Goal: Task Accomplishment & Management: Manage account settings

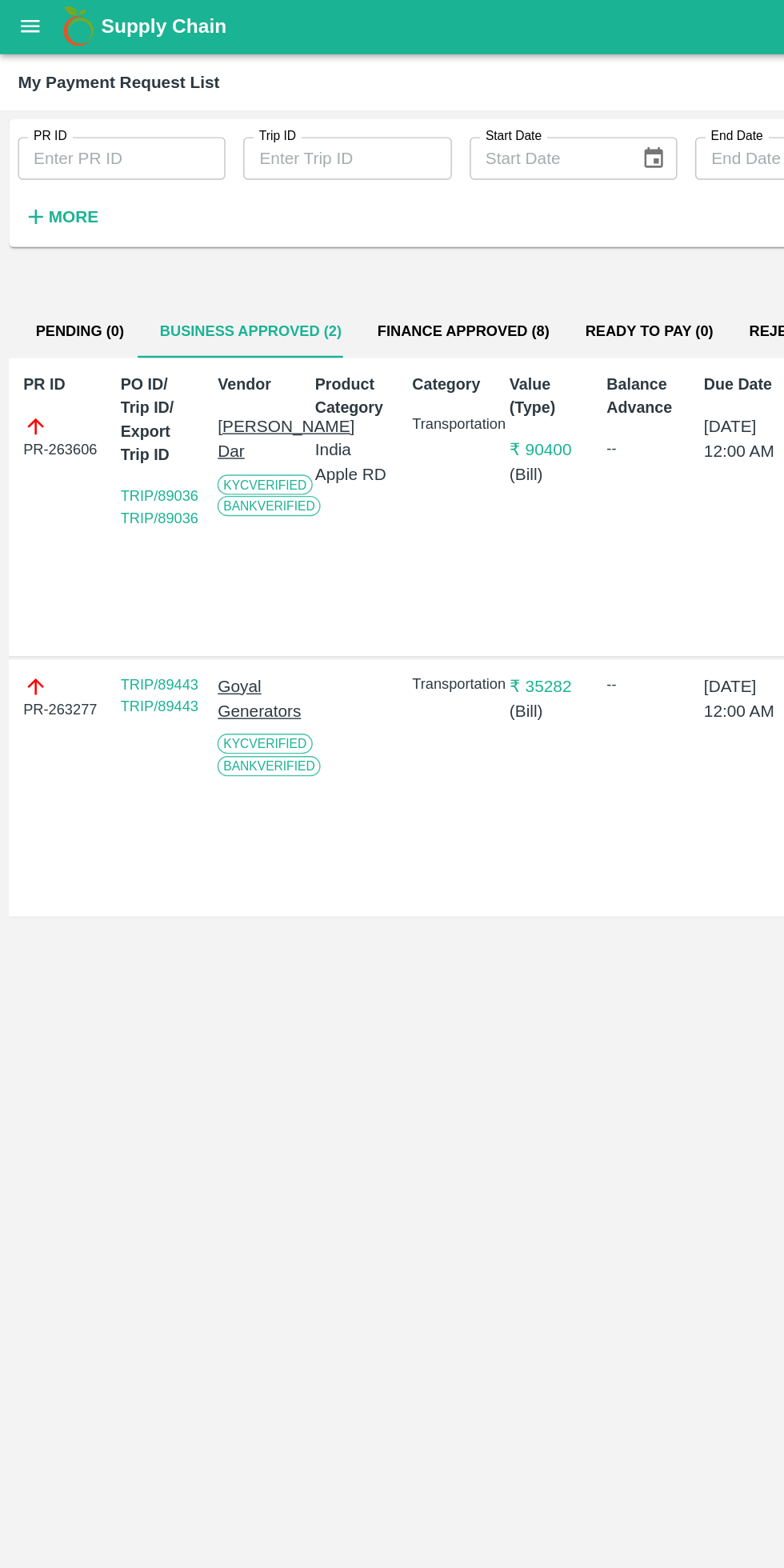
click at [58, 328] on div "PR-263606" at bounding box center [46, 313] width 57 height 33
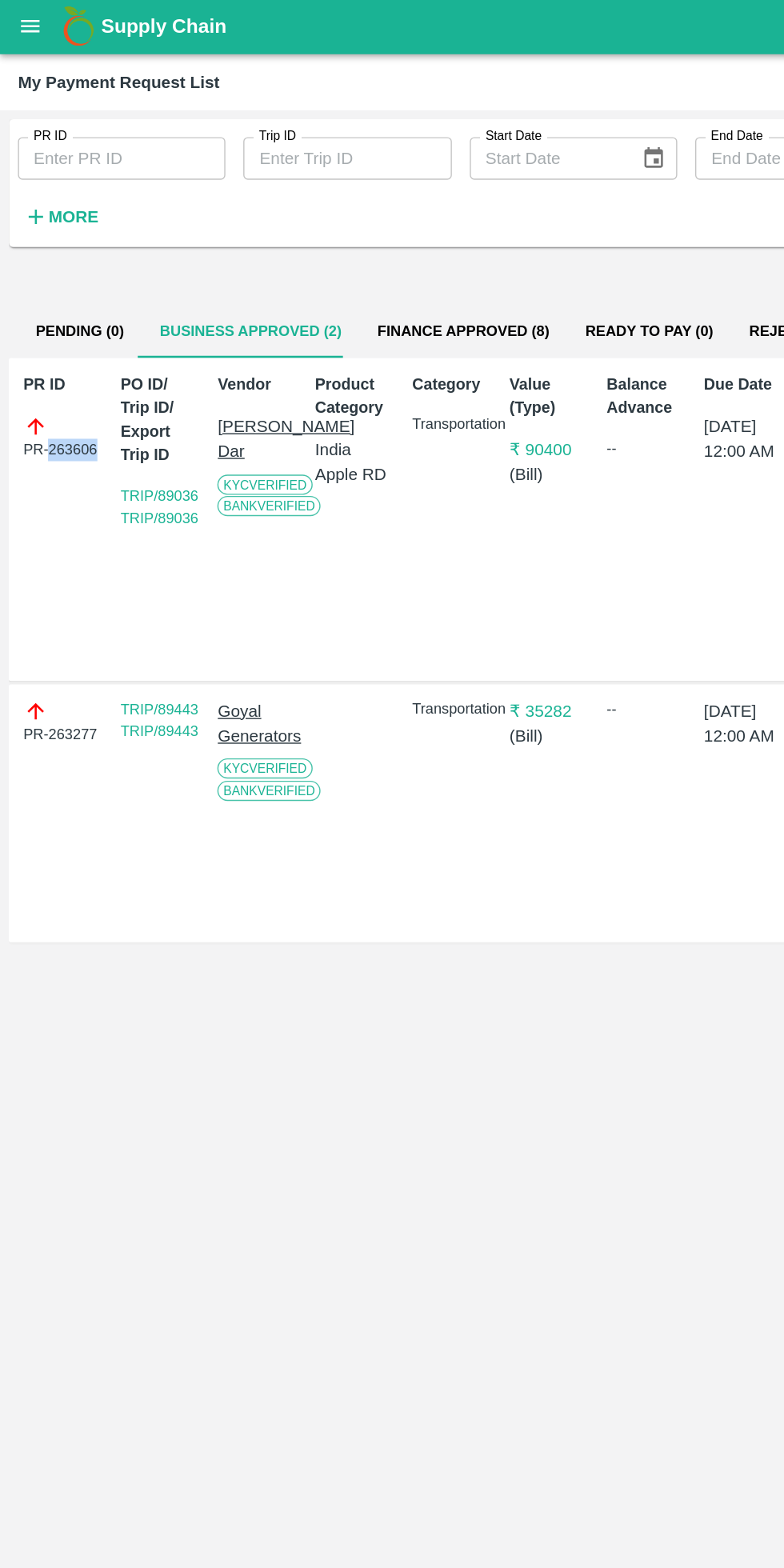
click at [171, 451] on div "Vendor Akeel Ayoub Dar KYC Verified Bank Verified" at bounding box center [181, 372] width 64 height 222
click at [126, 349] on link "TRIP/89036 TRIP/89036" at bounding box center [114, 363] width 55 height 28
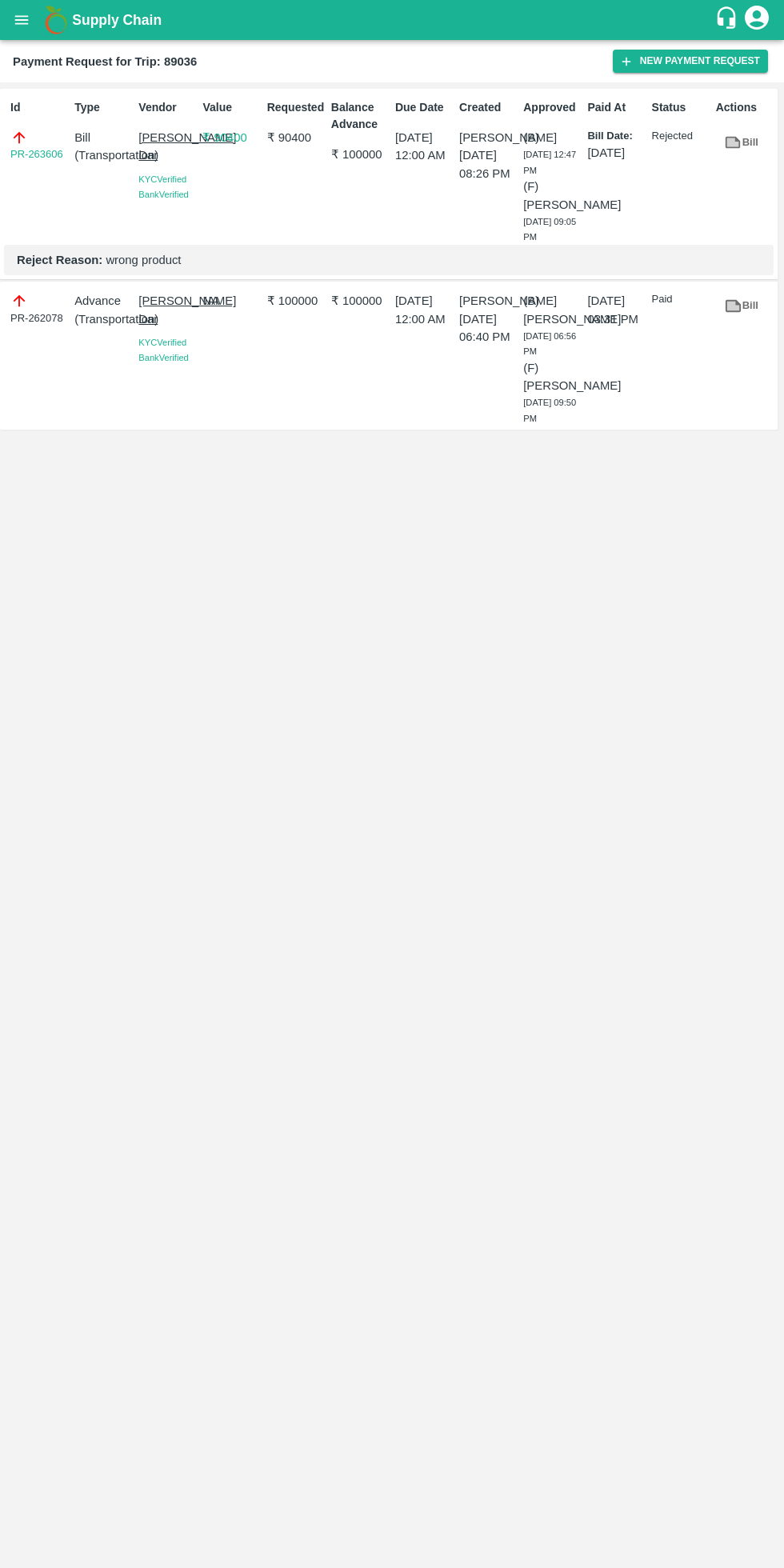
click at [33, 151] on link "PR-263606" at bounding box center [37, 155] width 53 height 16
click at [22, 20] on icon "open drawer" at bounding box center [22, 20] width 14 height 9
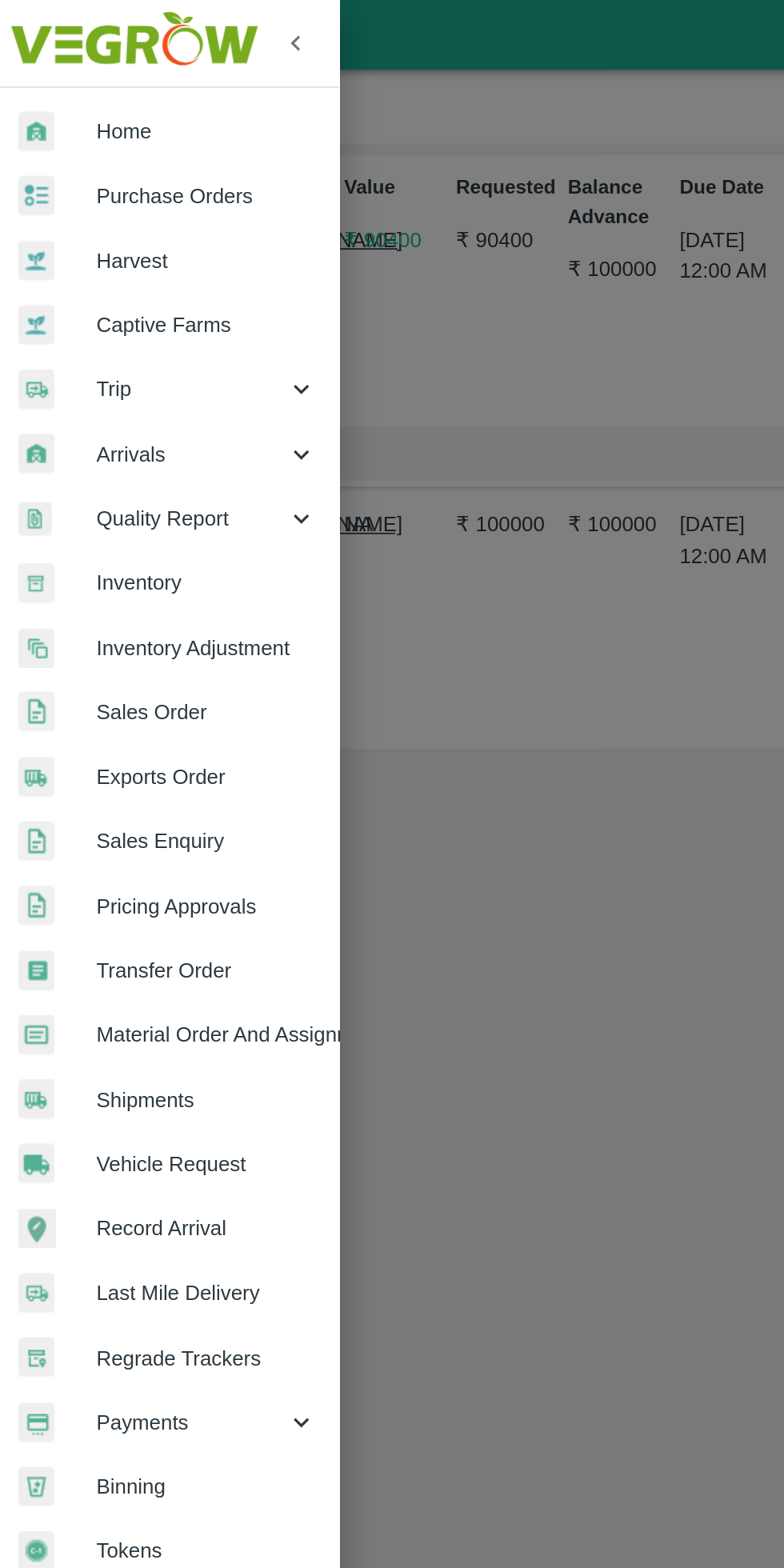
click at [115, 227] on span "Trip" at bounding box center [115, 223] width 108 height 18
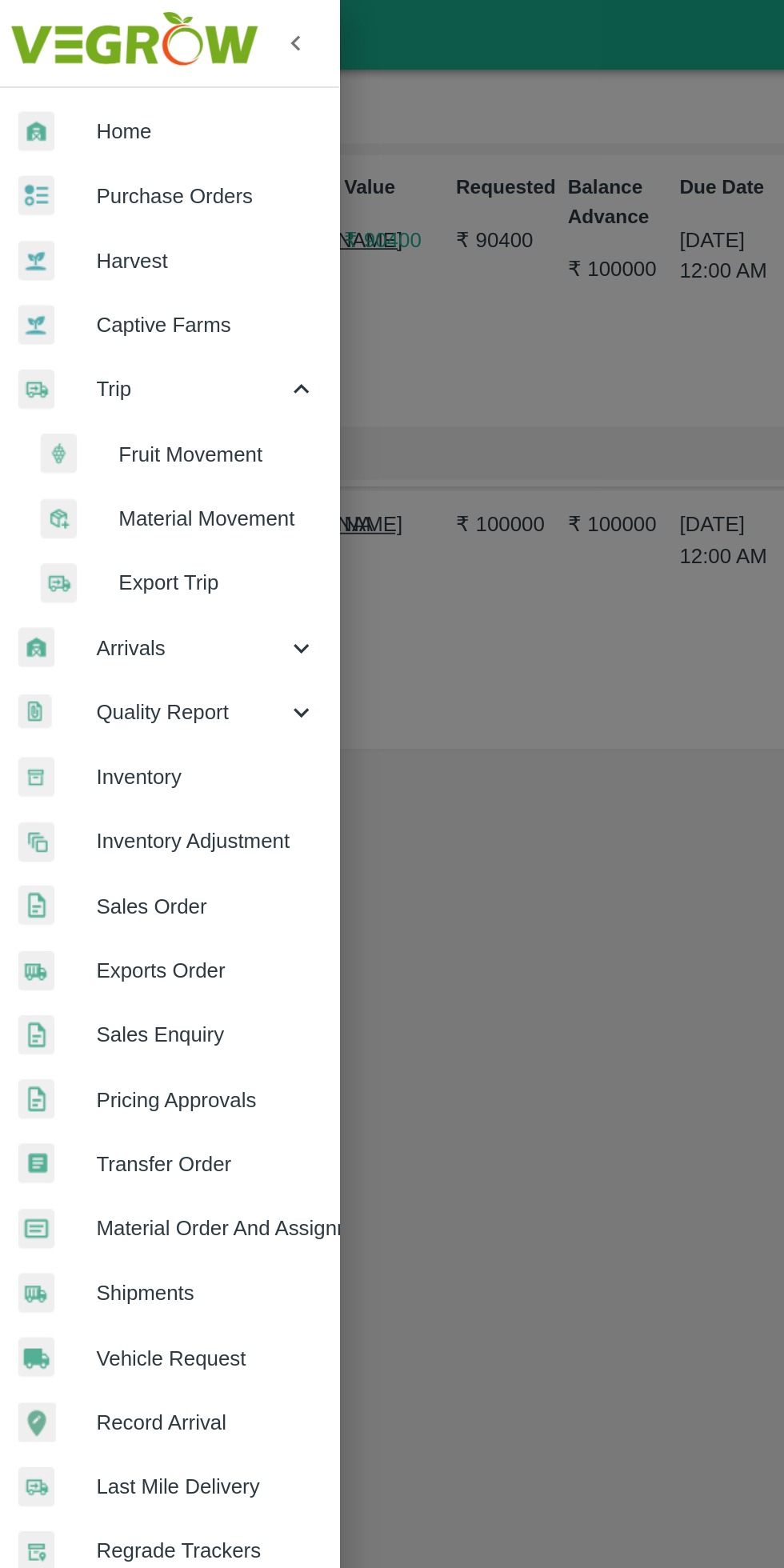
click at [141, 263] on span "Fruit Movement" at bounding box center [130, 261] width 113 height 18
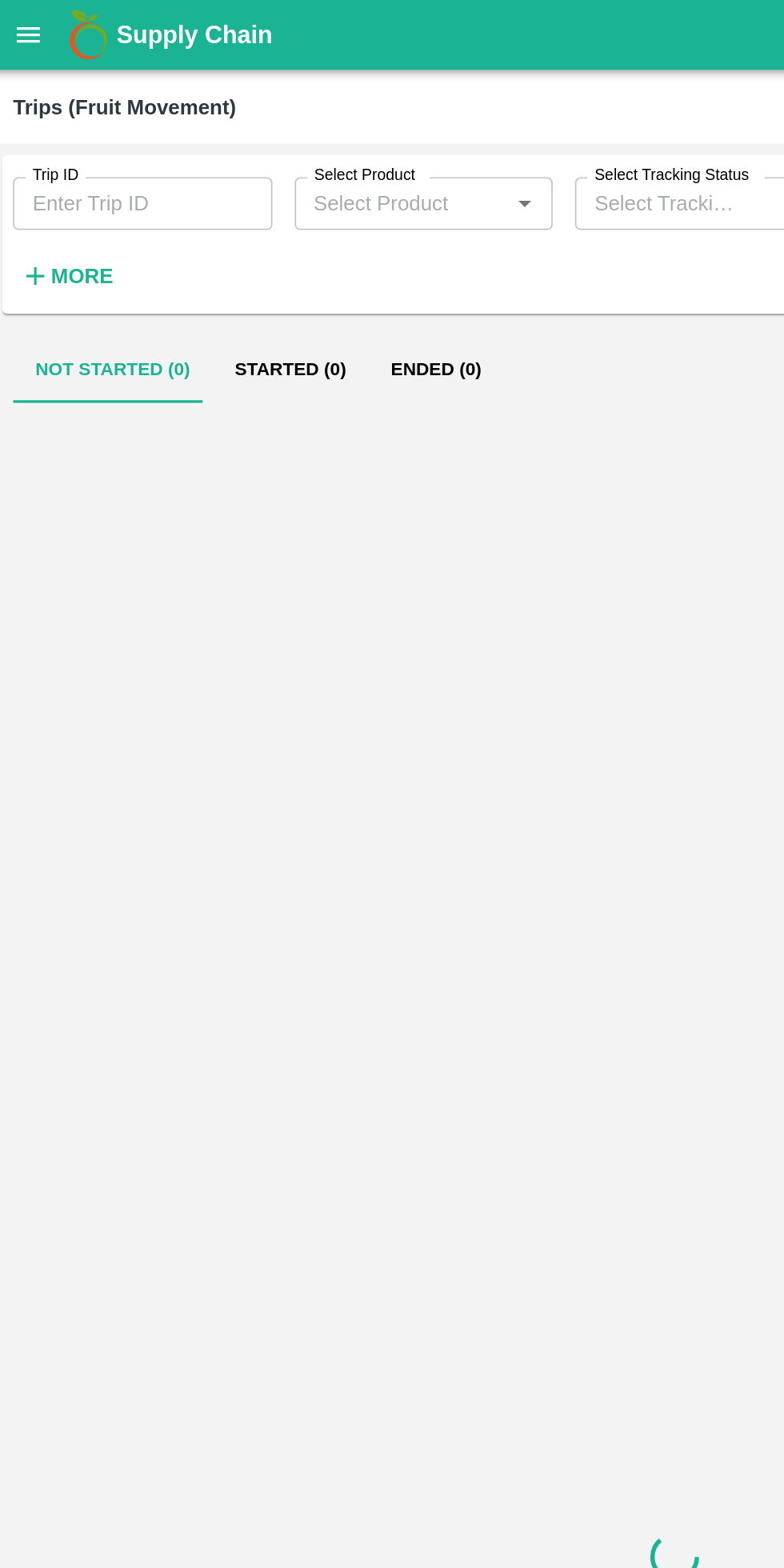
click at [110, 118] on input "Trip ID" at bounding box center [87, 117] width 149 height 30
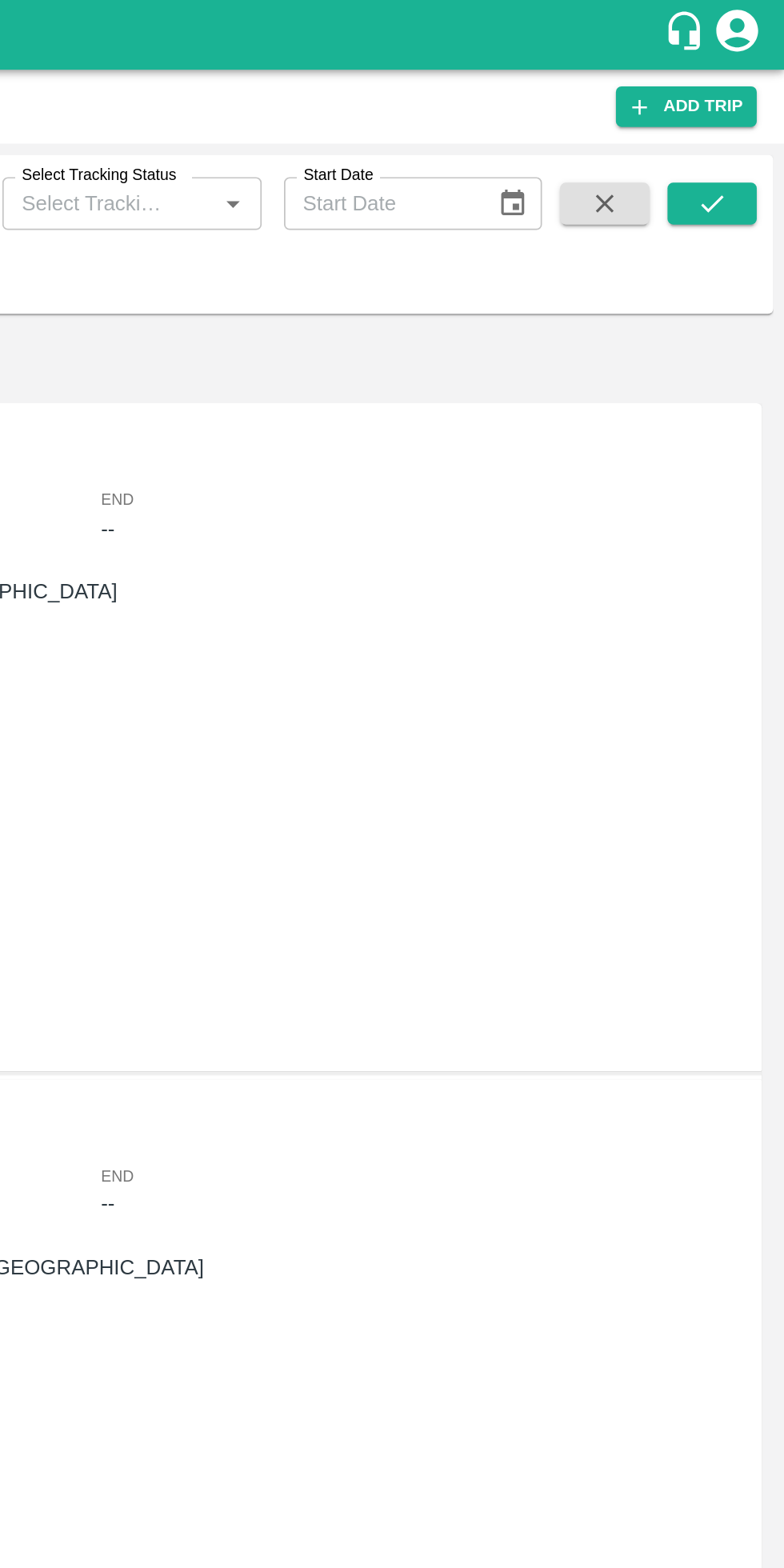
type input "89036"
click at [742, 123] on icon "submit" at bounding box center [742, 117] width 18 height 18
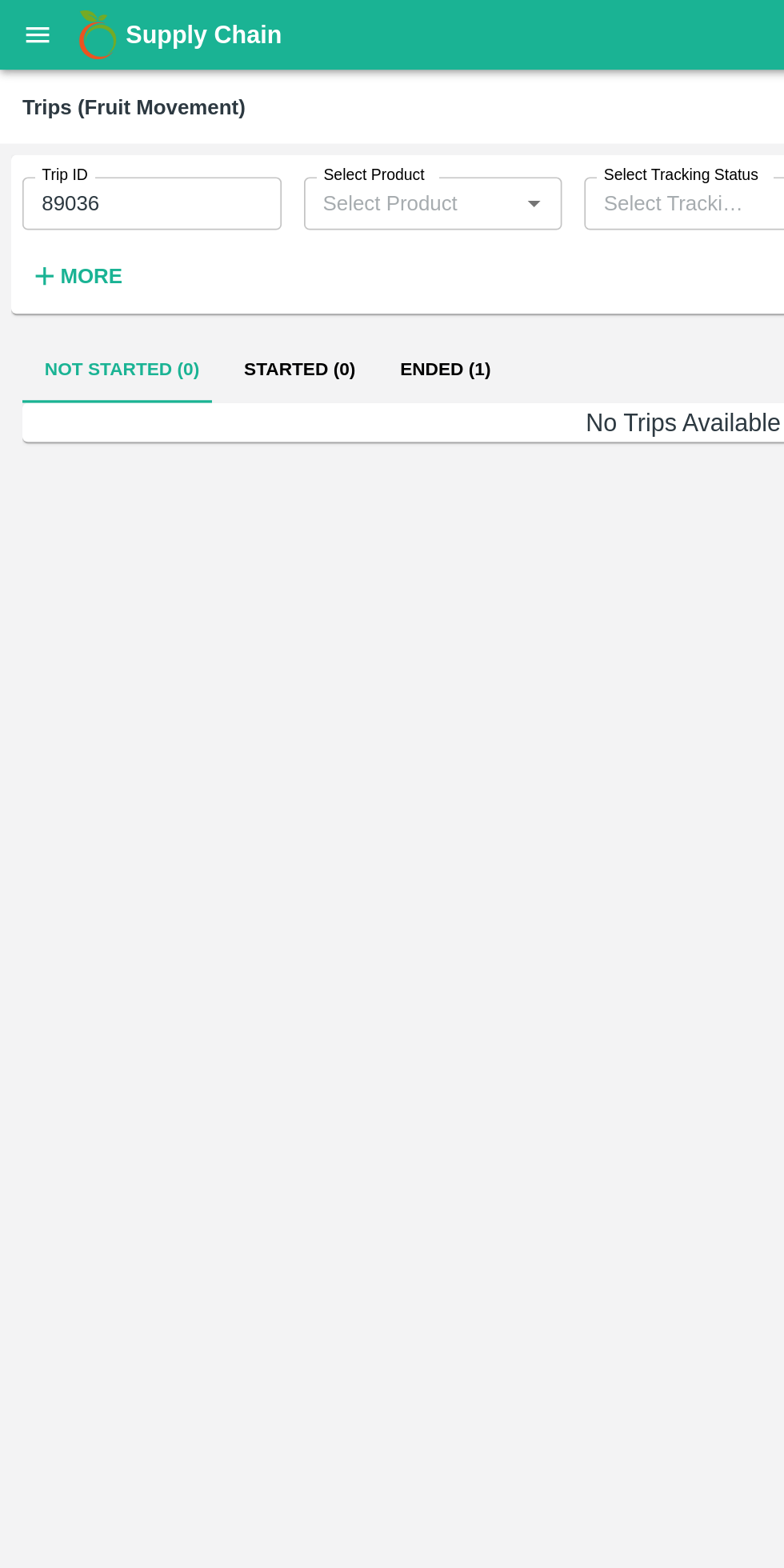
click at [241, 218] on button "Ended (1)" at bounding box center [255, 212] width 77 height 38
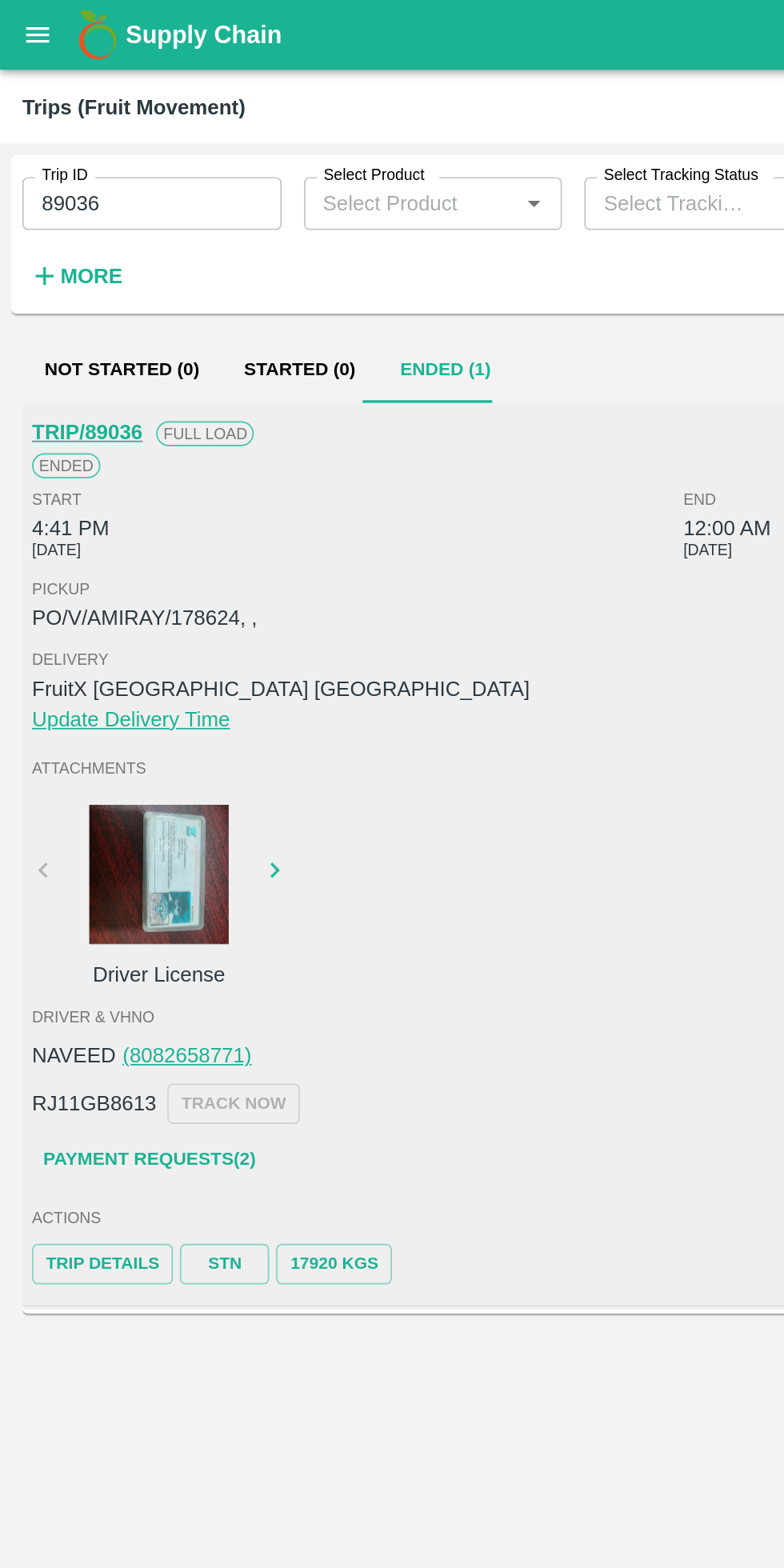
click at [55, 247] on link "TRIP/89036" at bounding box center [51, 248] width 64 height 13
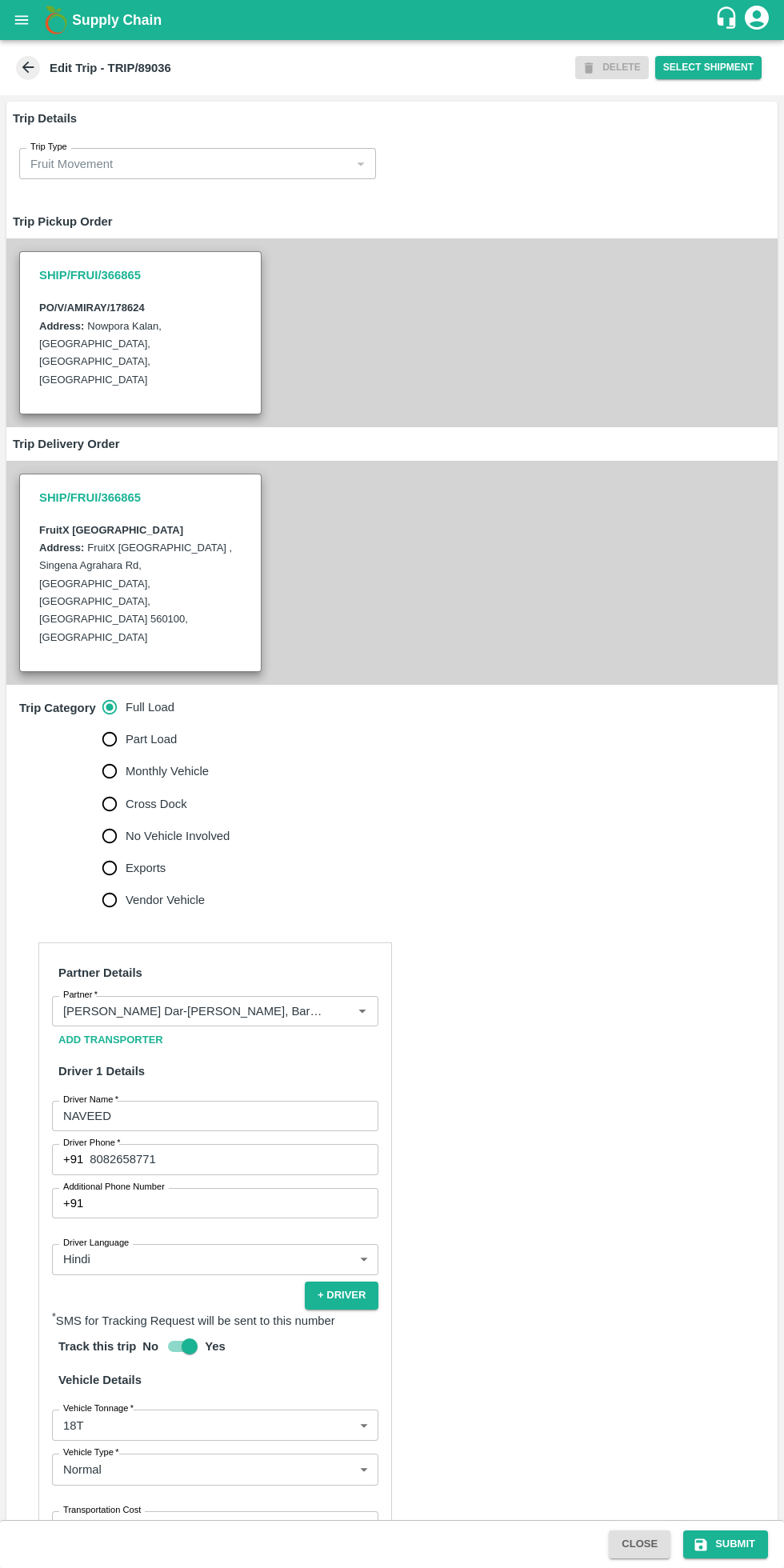
click at [702, 70] on button "Select Shipment" at bounding box center [708, 68] width 107 height 23
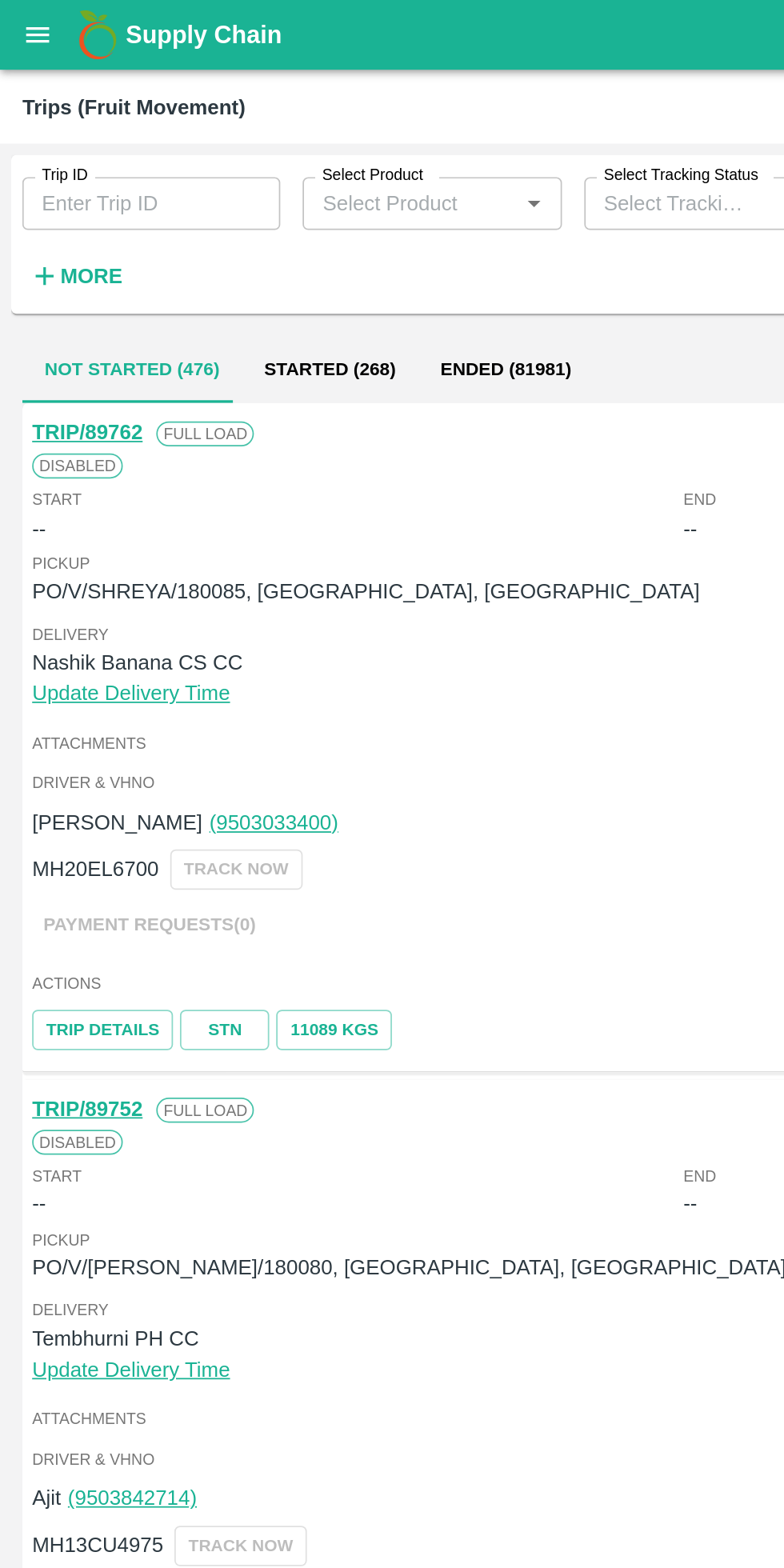
click at [62, 156] on strong "More" at bounding box center [52, 158] width 36 height 13
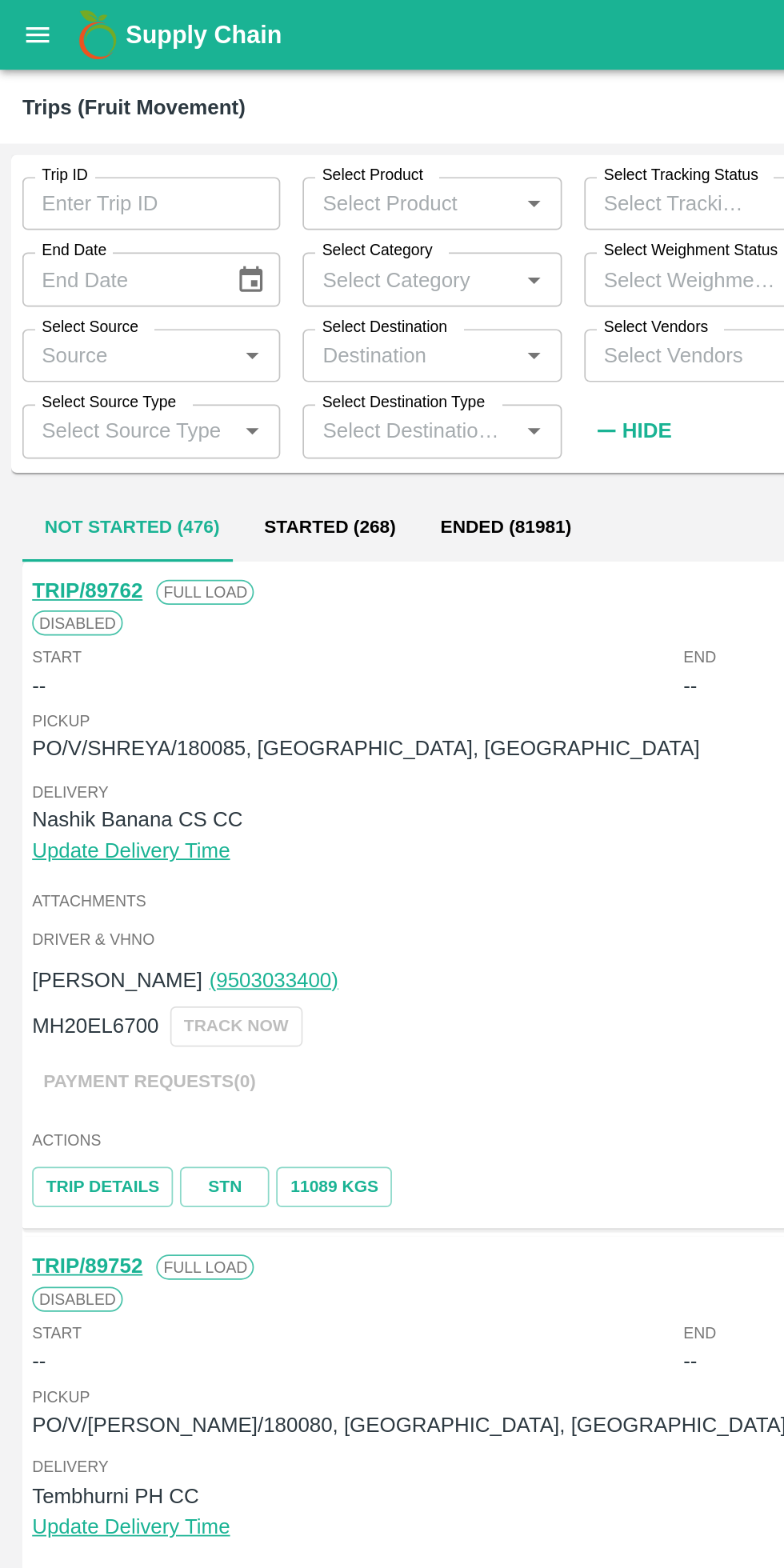
click at [88, 118] on input "Trip ID" at bounding box center [87, 117] width 148 height 30
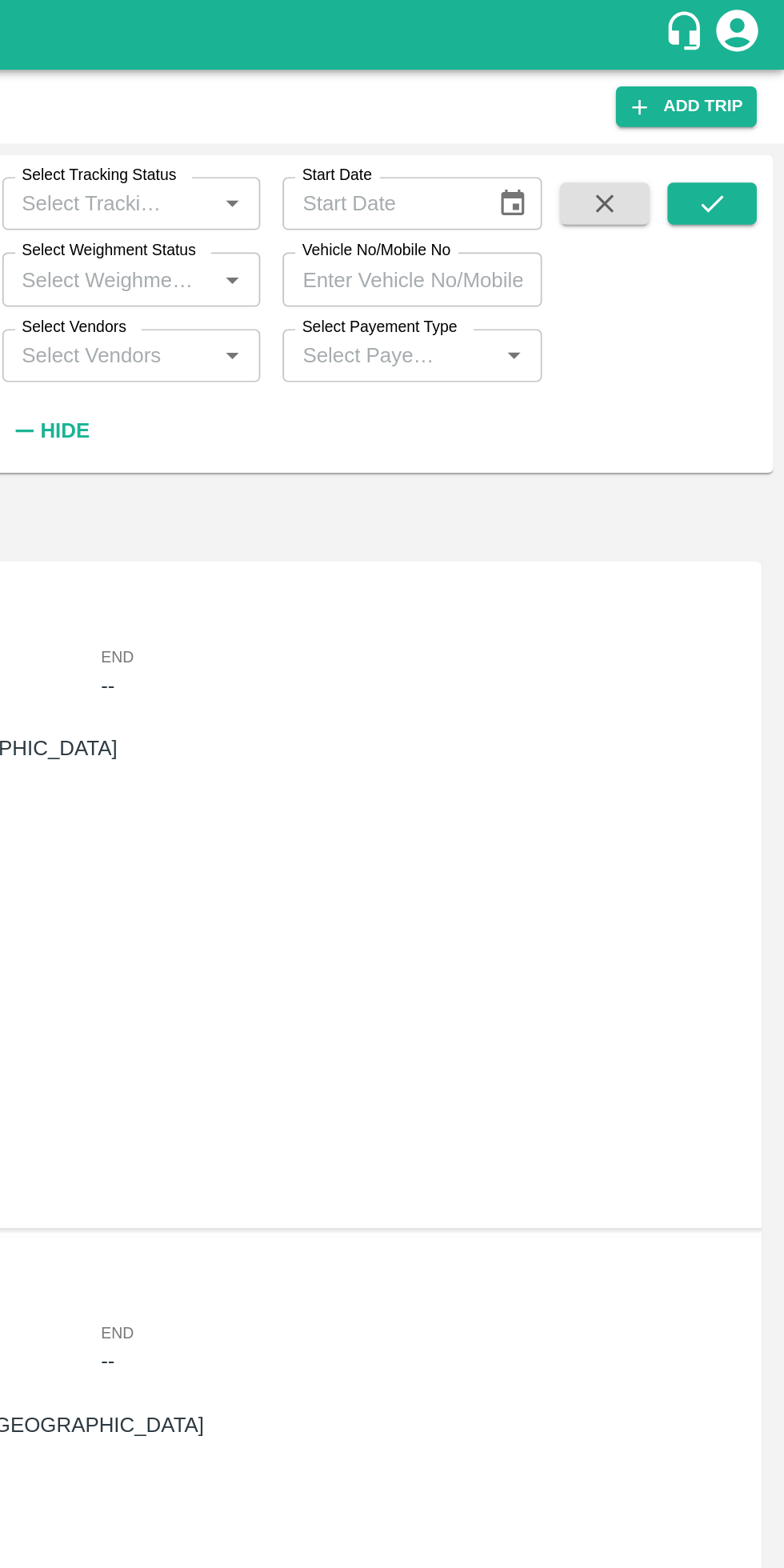
type input "89036"
click at [742, 116] on icon "submit" at bounding box center [742, 117] width 18 height 18
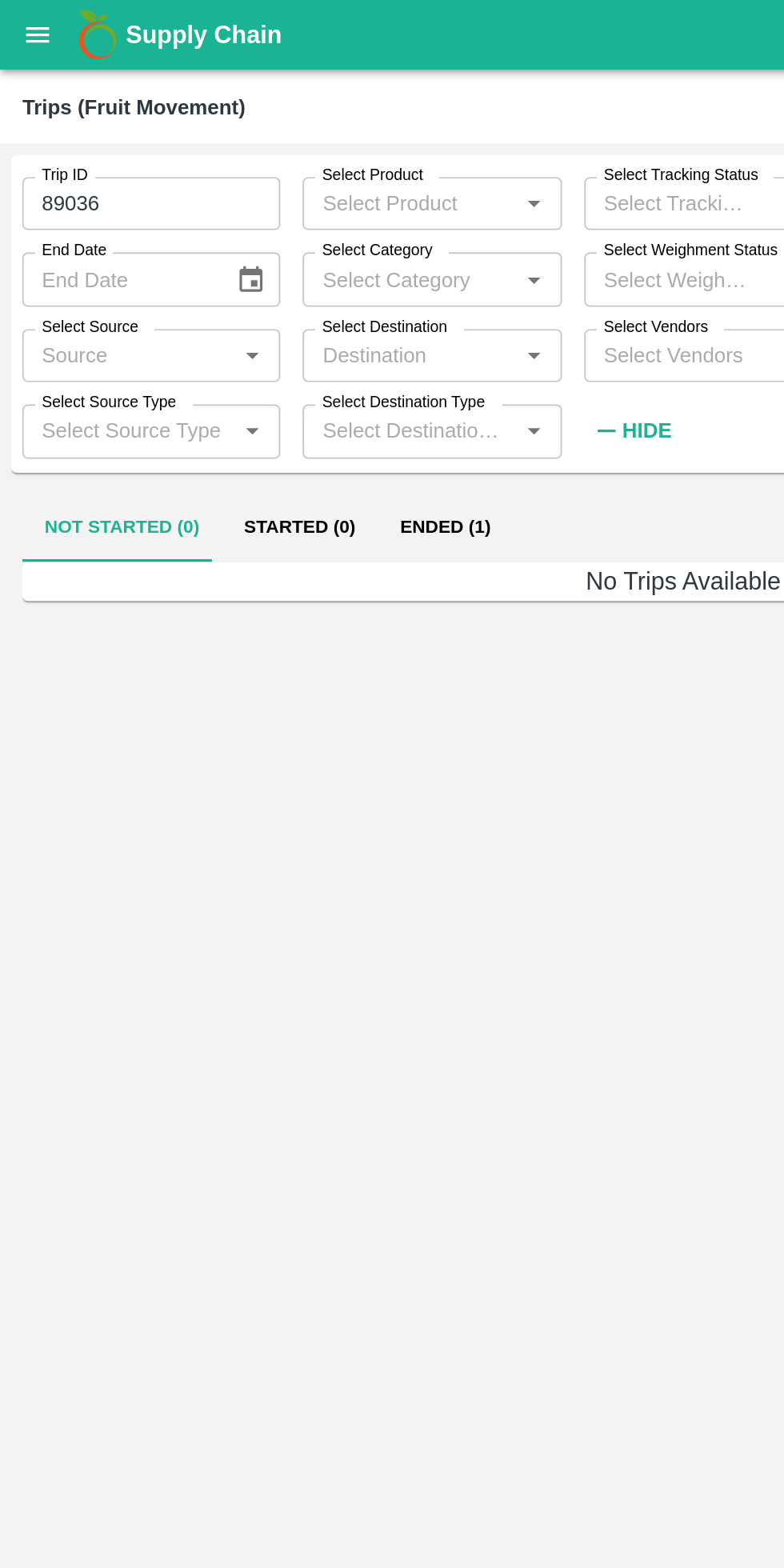
click at [260, 305] on button "Ended (1)" at bounding box center [255, 302] width 77 height 38
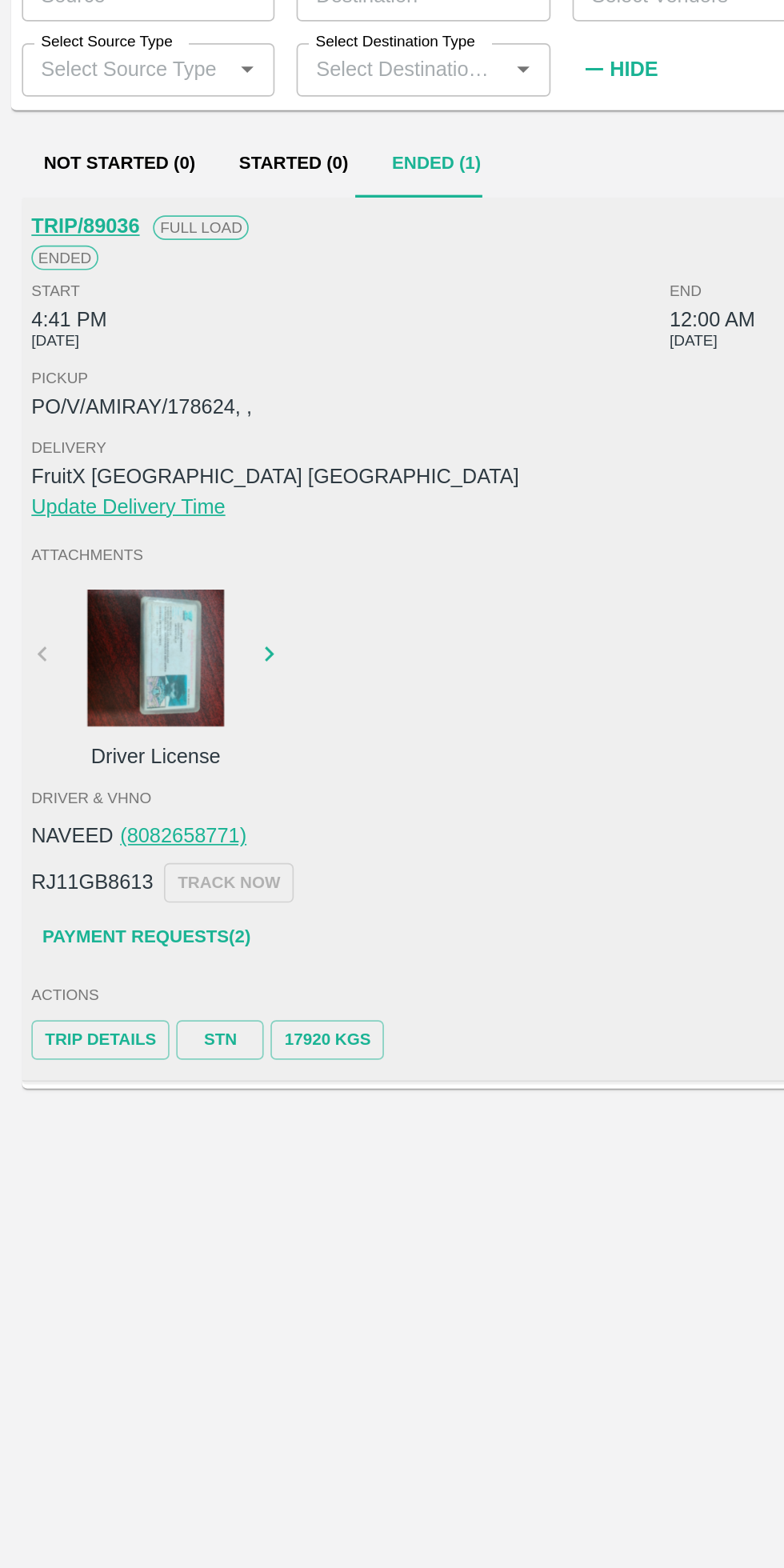
click at [111, 443] on p "PO/V/AMIRAY/178624, ," at bounding box center [392, 445] width 747 height 18
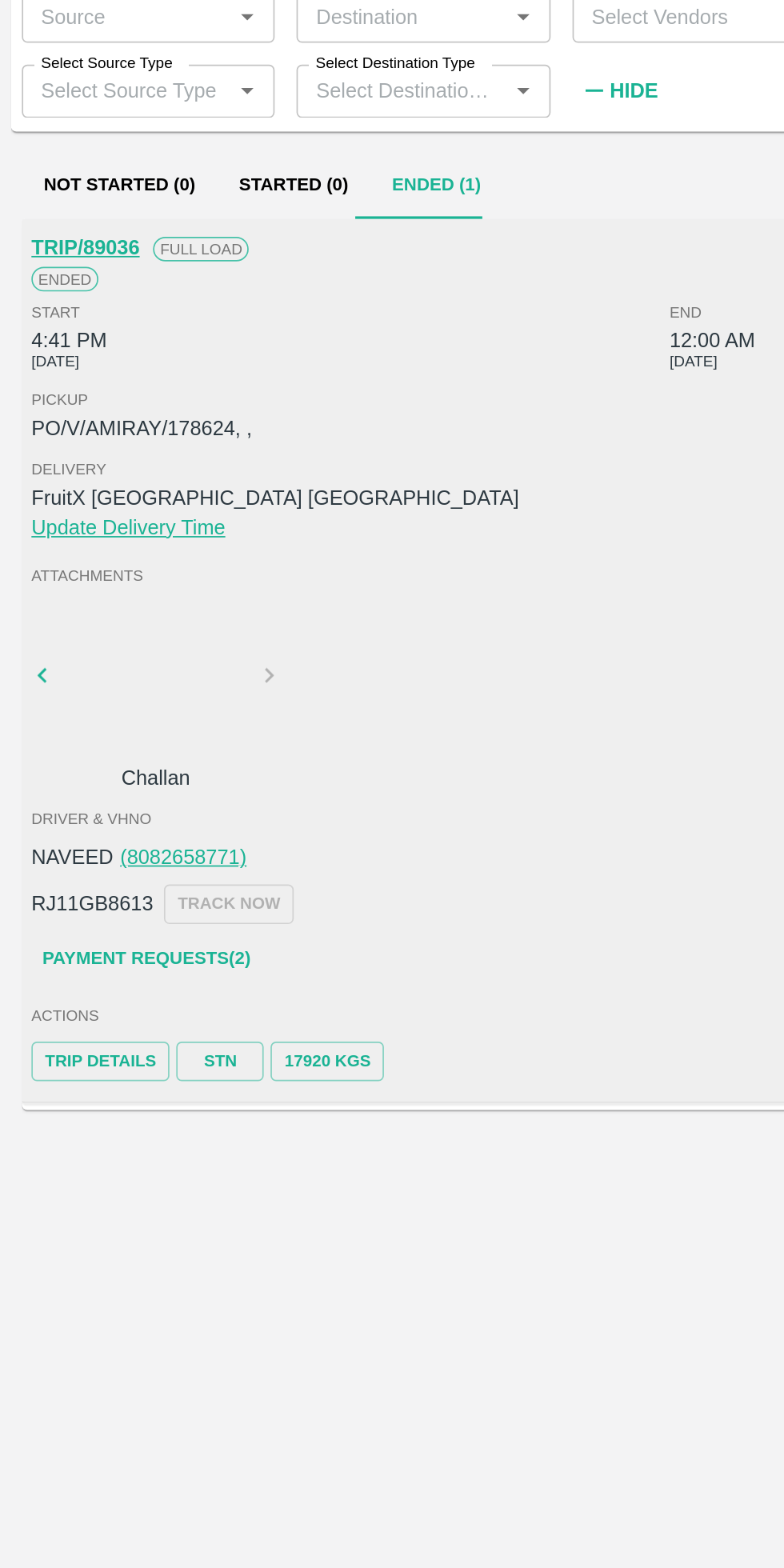
click at [77, 813] on link "Trip Details" at bounding box center [59, 815] width 81 height 23
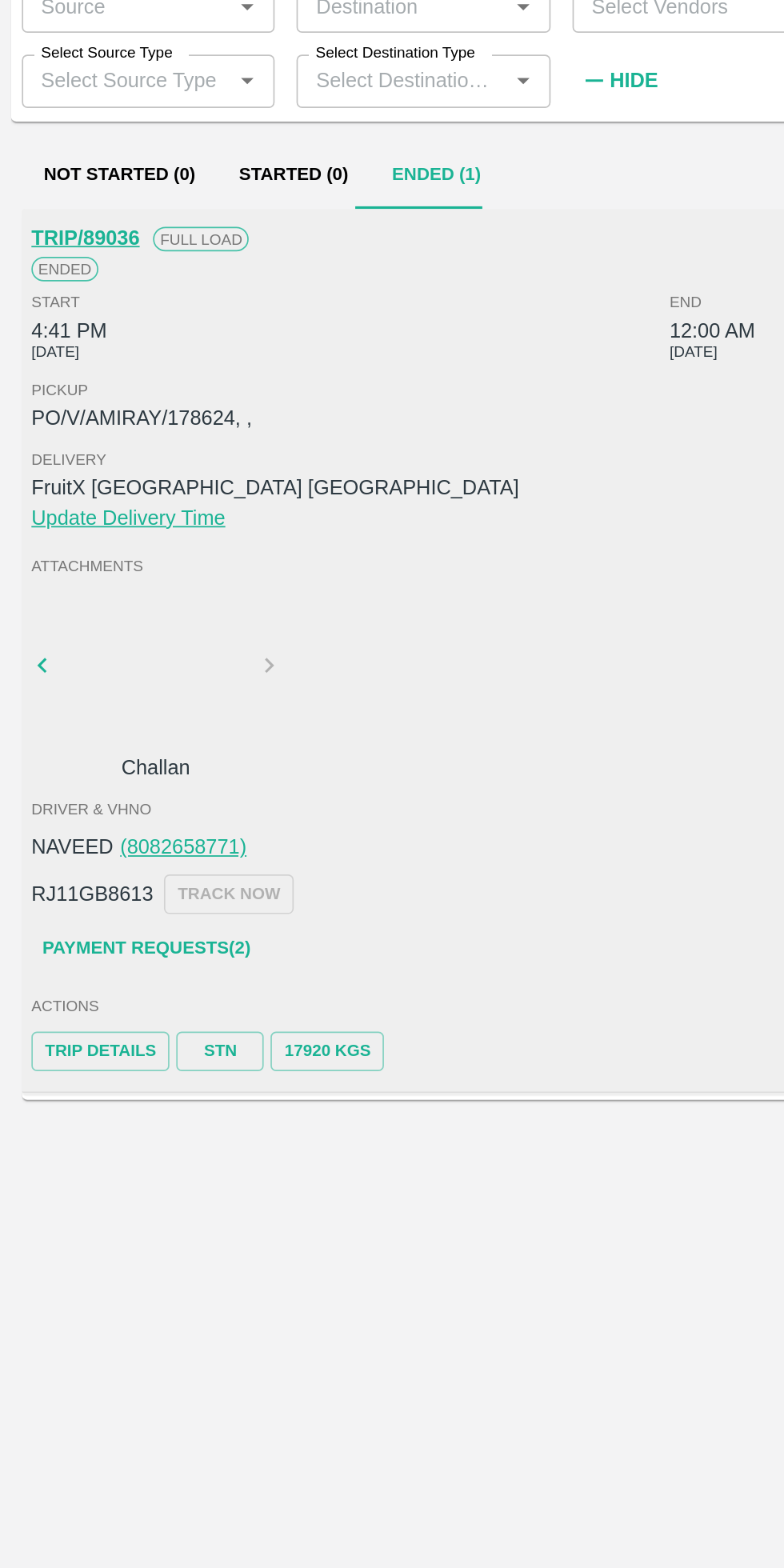
click at [130, 815] on link "STN" at bounding box center [129, 815] width 51 height 23
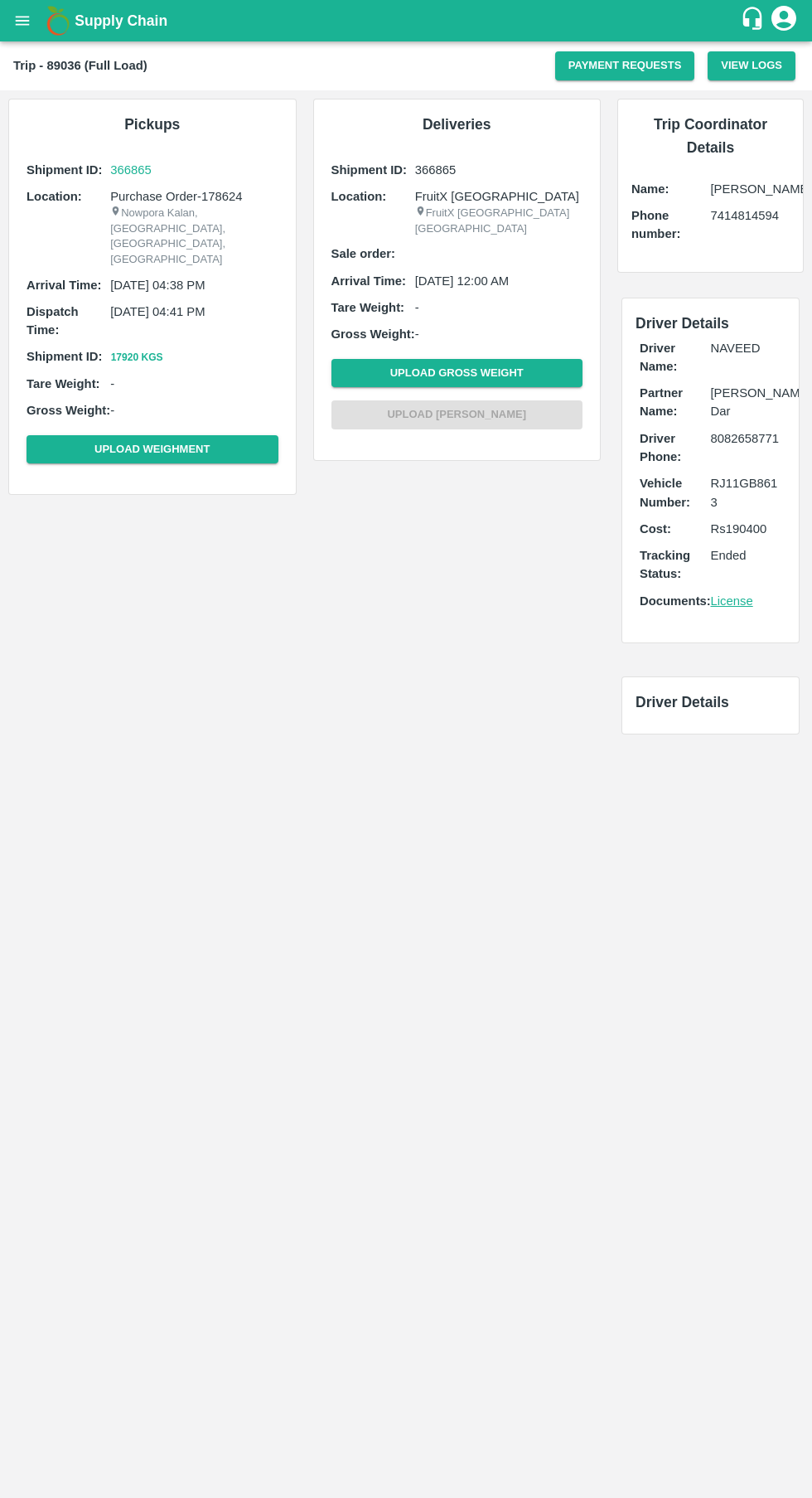
click at [574, 1274] on main "Trip - 89036 (Full Load) Payment Requests View Logs Pickups Shipment ID: 366865…" at bounding box center [406, 769] width 812 height 1457
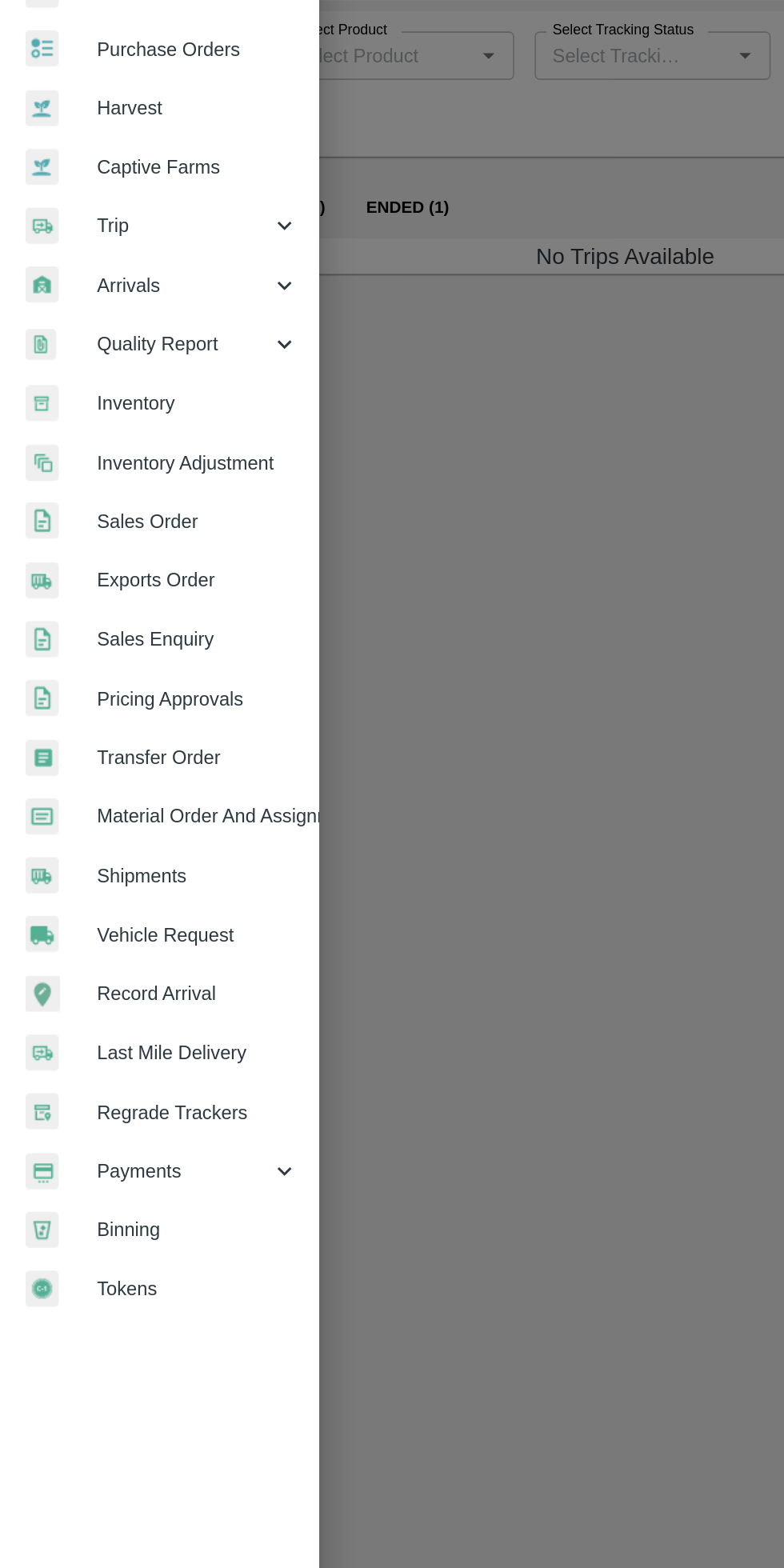
click at [148, 116] on span "Purchase Orders" at bounding box center [124, 113] width 126 height 18
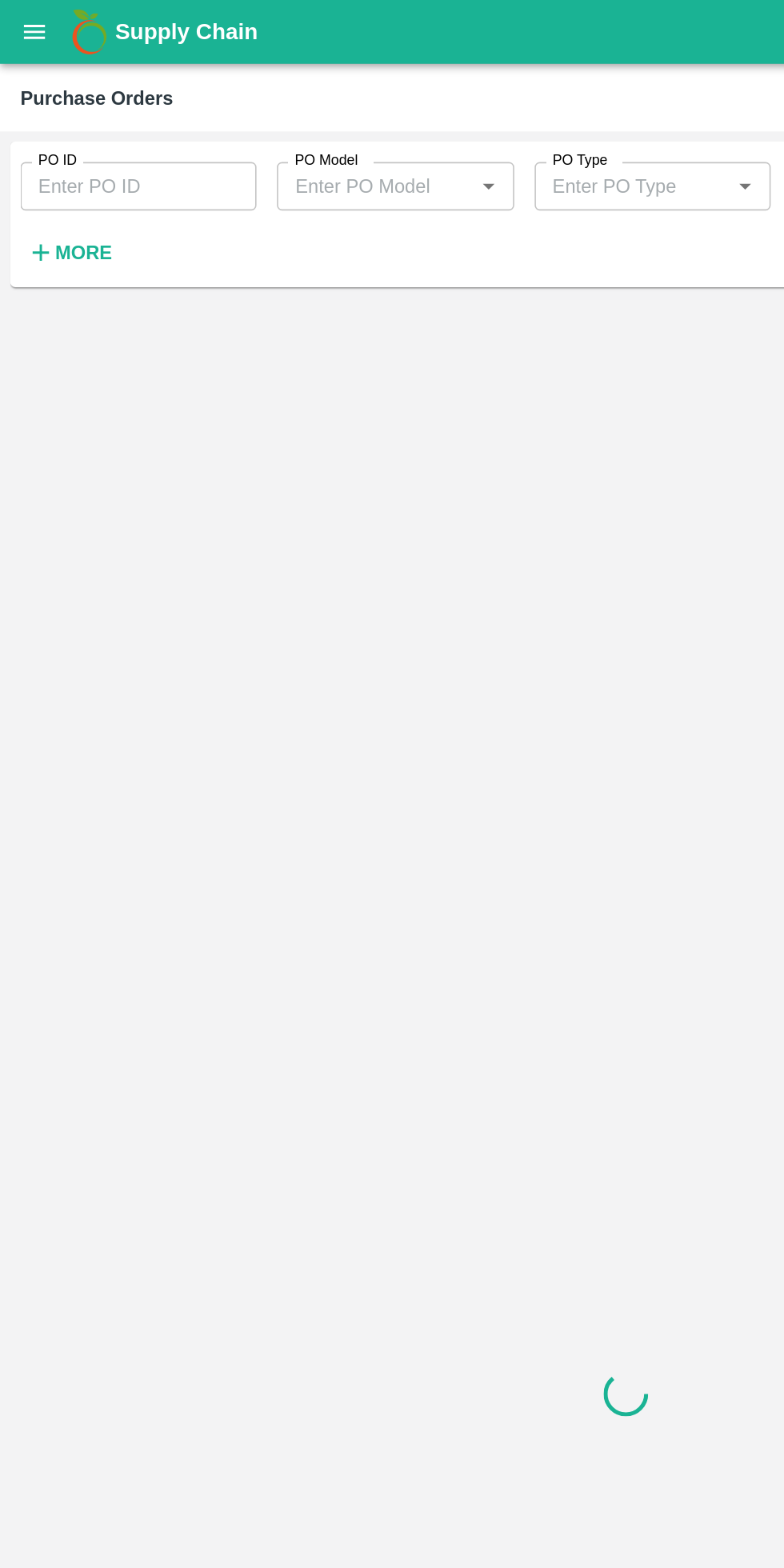
click at [101, 117] on input "PO ID" at bounding box center [87, 117] width 148 height 30
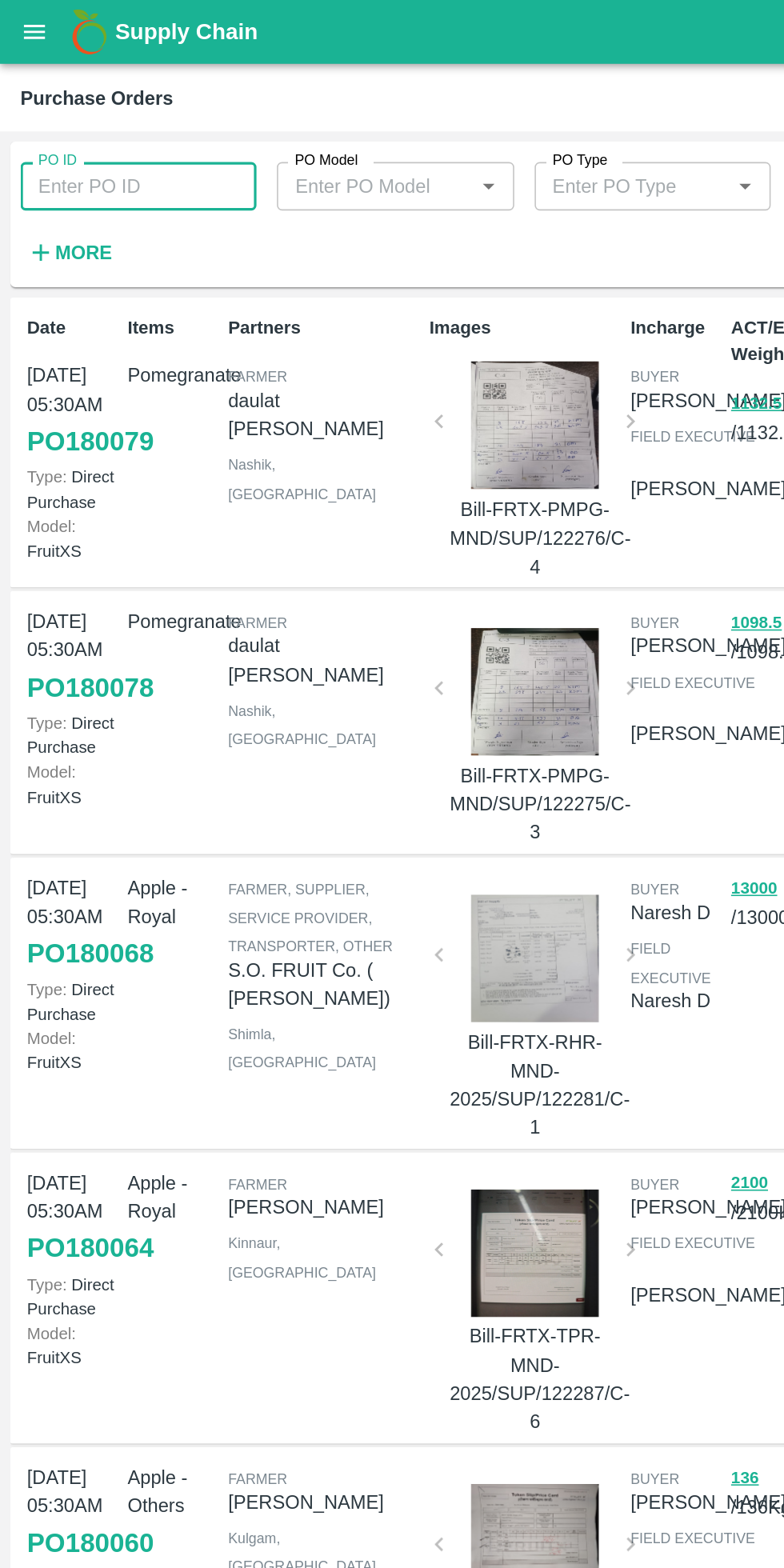
click at [99, 115] on input "PO ID" at bounding box center [87, 117] width 148 height 30
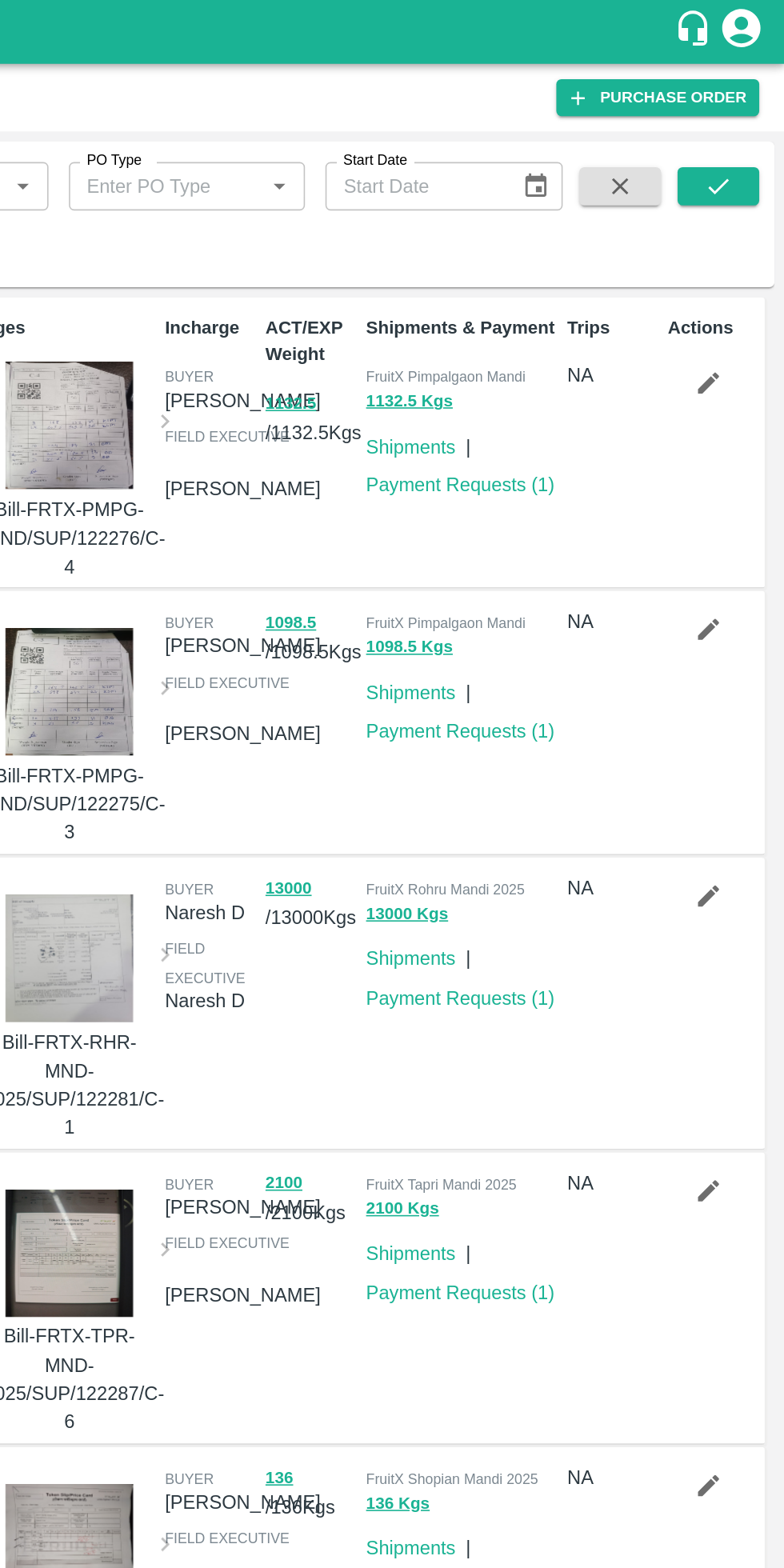
type input "178624"
click at [742, 117] on icon "submit" at bounding box center [742, 117] width 18 height 18
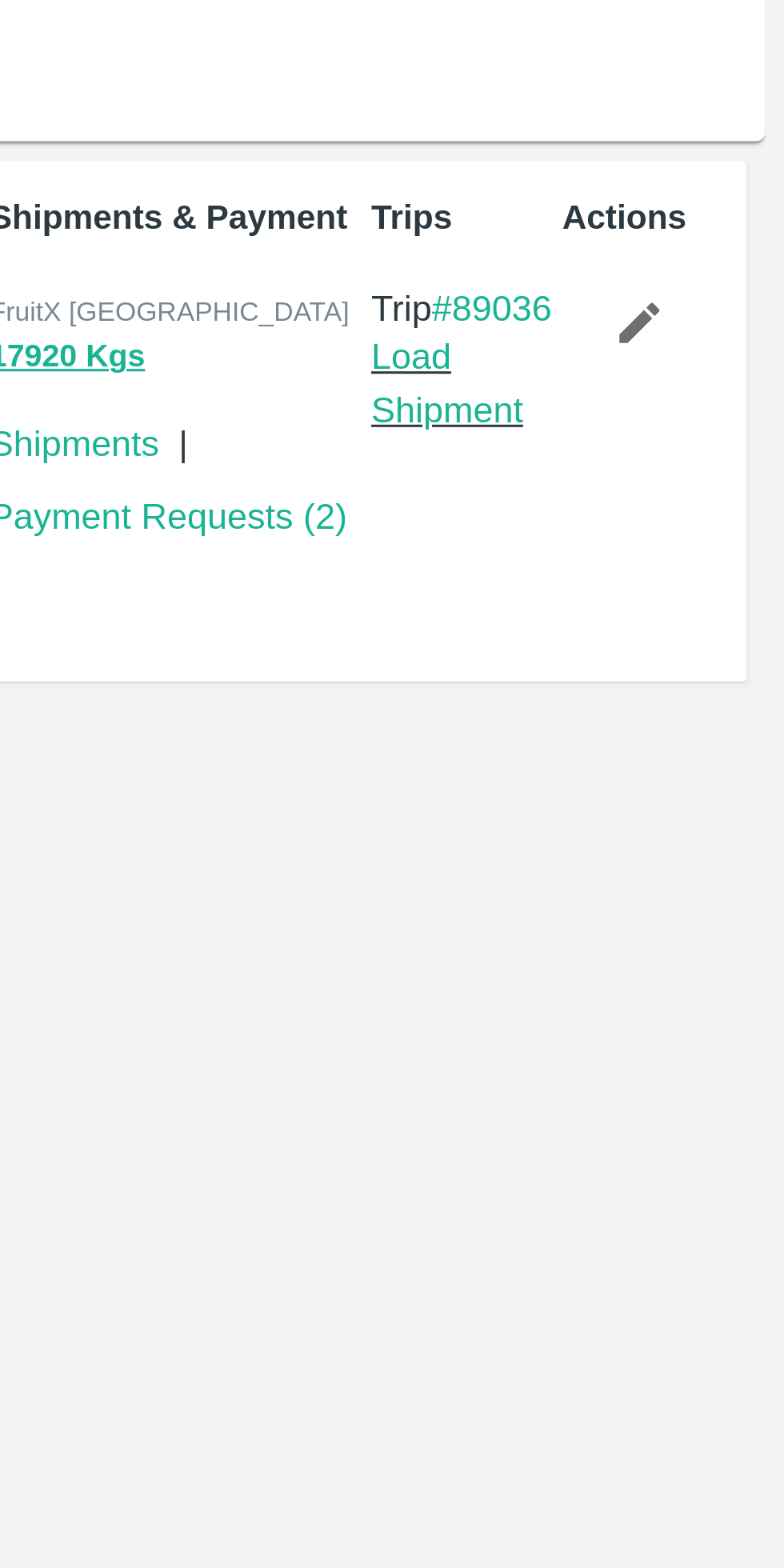
click at [667, 271] on link "Load Shipment" at bounding box center [672, 259] width 51 height 30
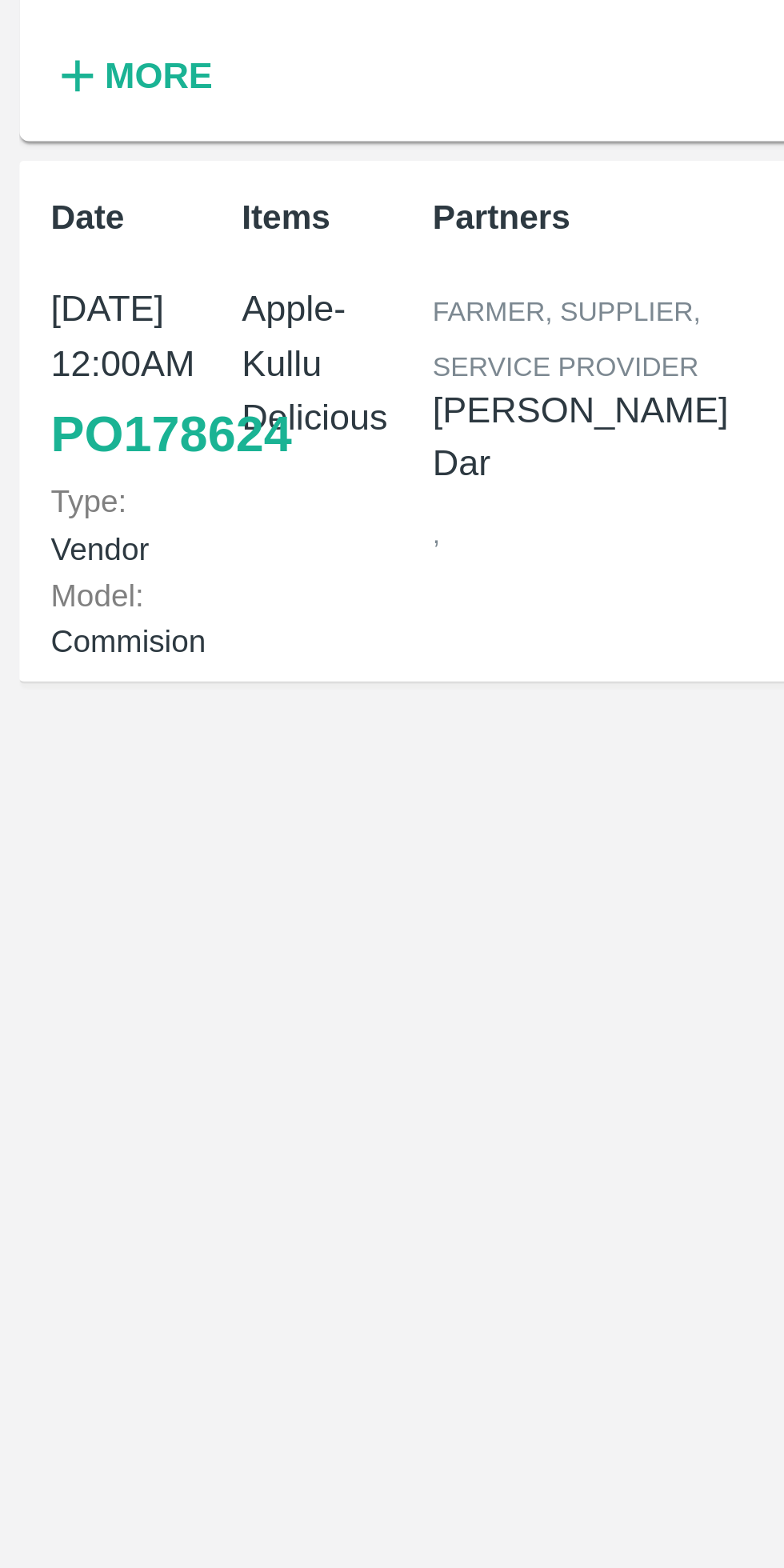
click at [89, 209] on p "Items" at bounding box center [108, 205] width 57 height 17
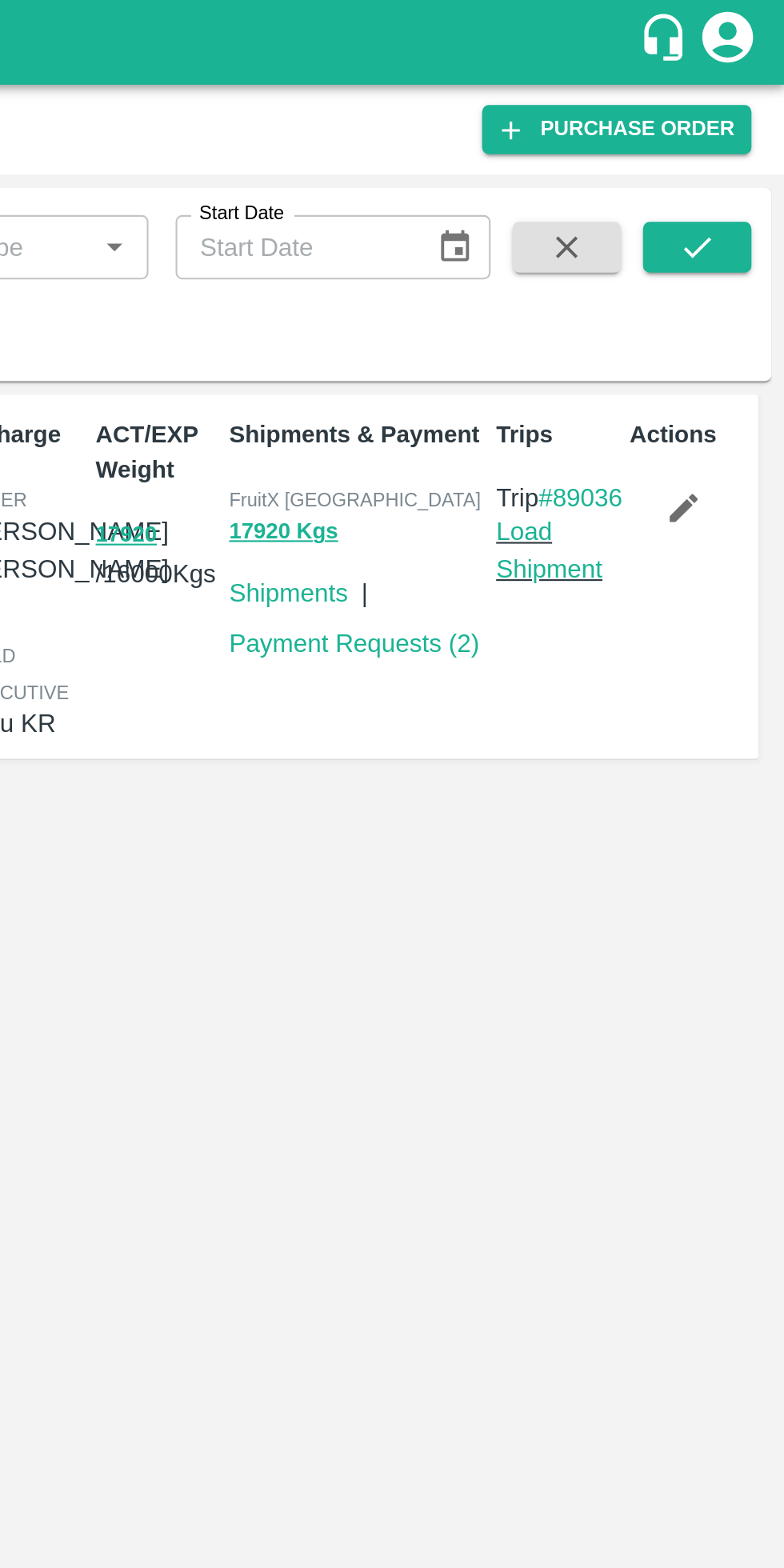
click at [738, 242] on icon "button" at bounding box center [736, 240] width 18 height 18
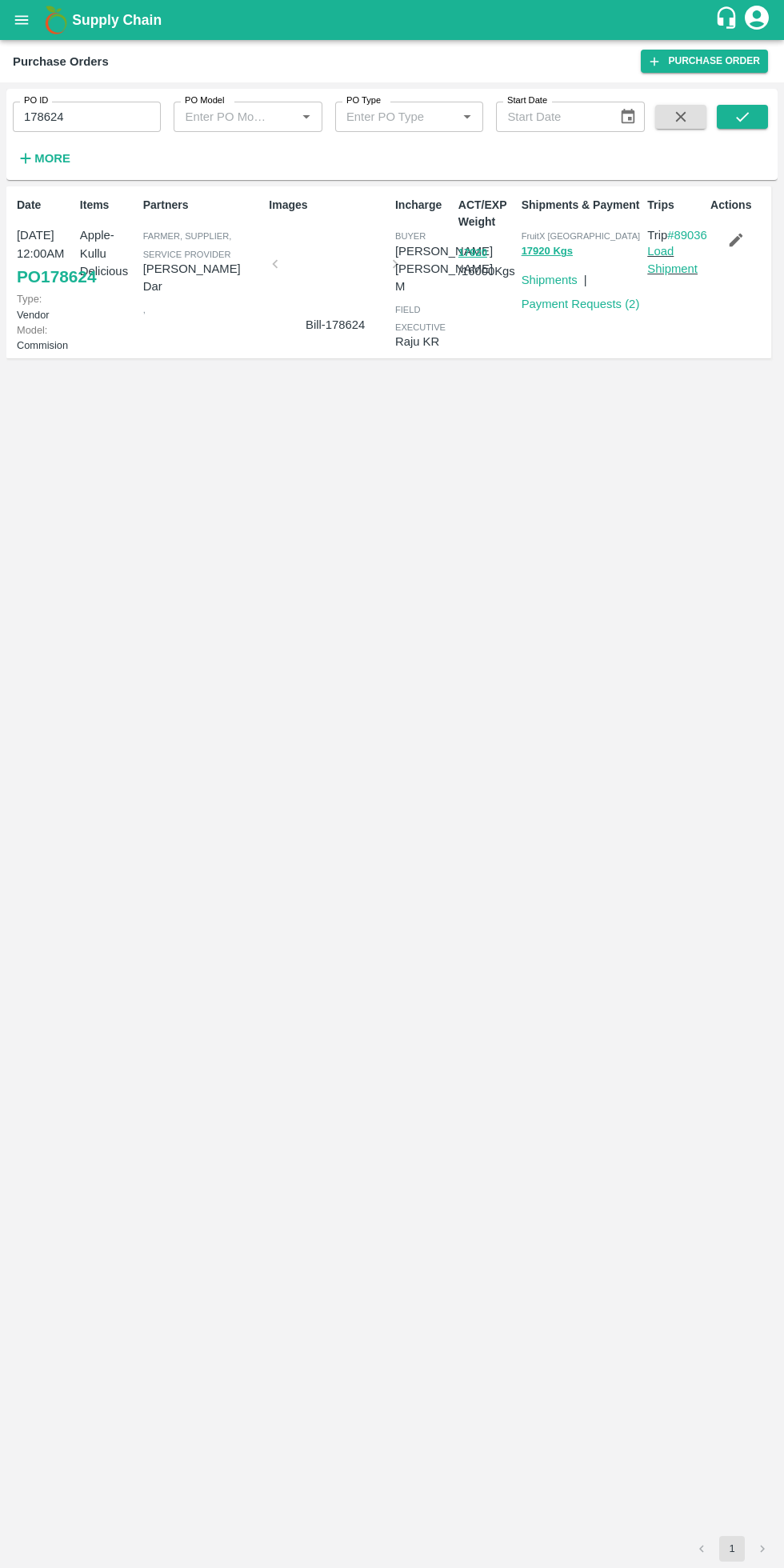
click at [548, 971] on div "Date 27 Sep, 12:00AM PO 178624 Type: Vendor Model: Commision Items Apple- Kullu…" at bounding box center [392, 861] width 771 height 1350
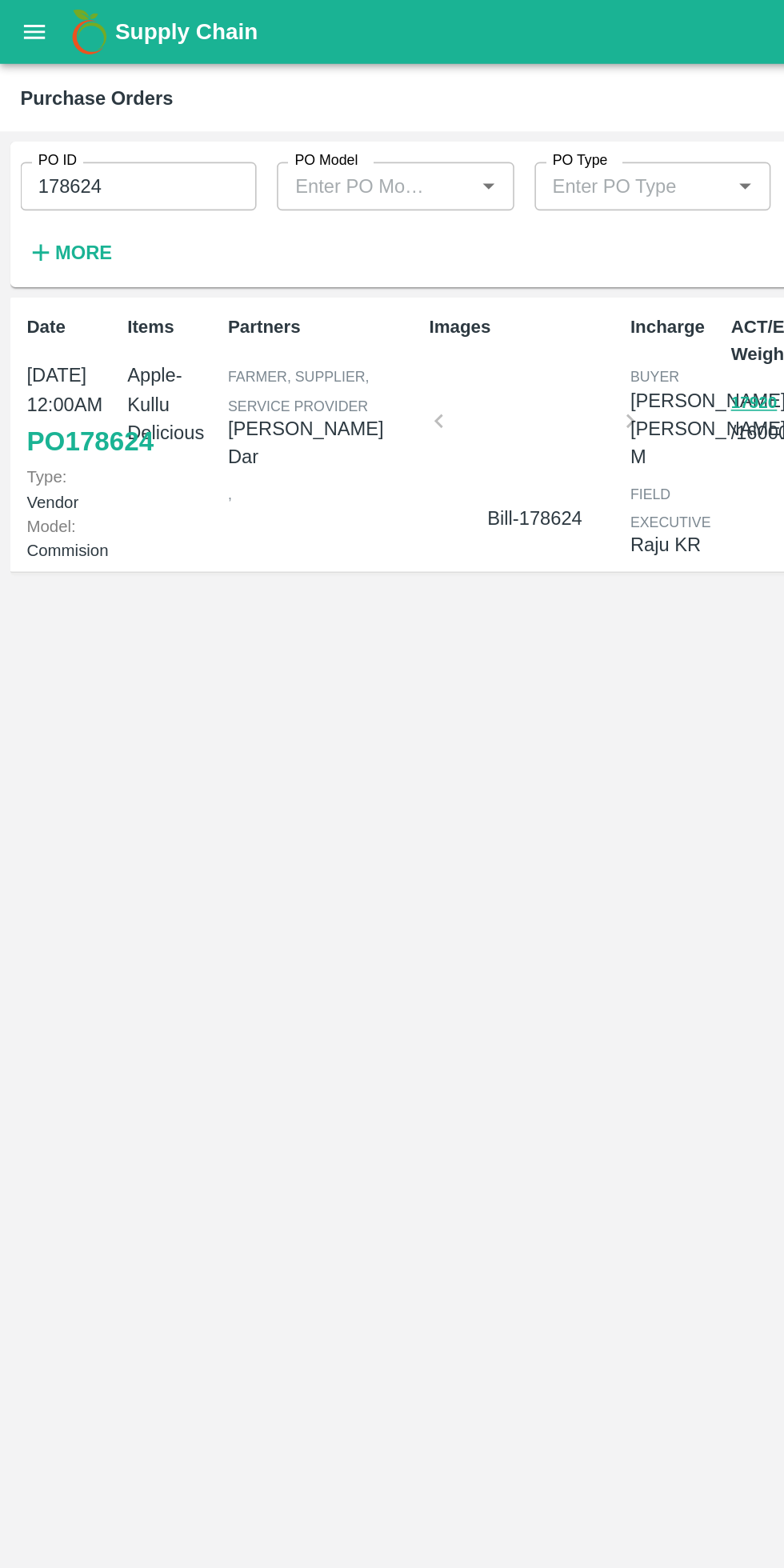
click at [16, 22] on icon "open drawer" at bounding box center [22, 20] width 18 height 18
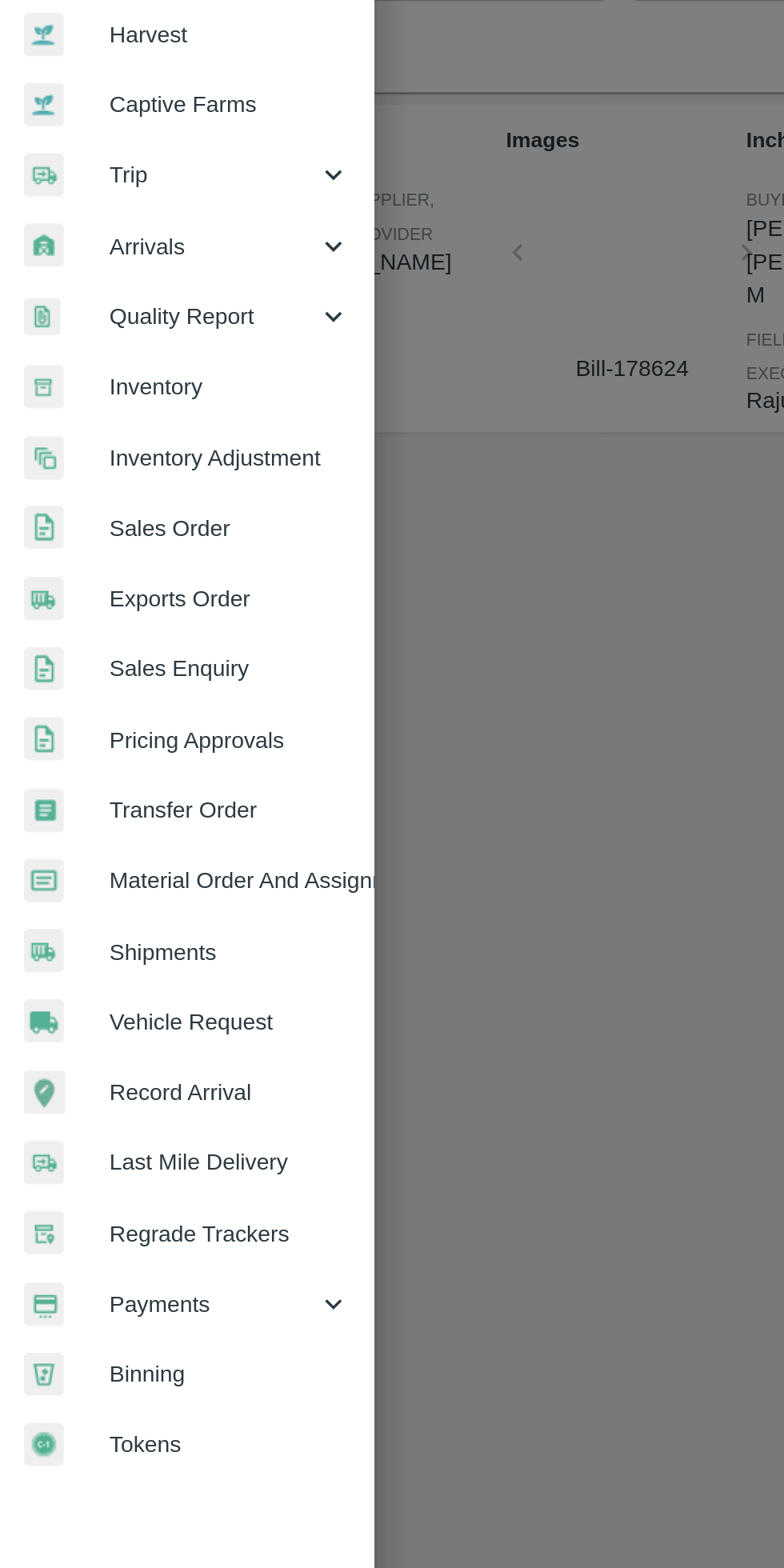
click at [117, 808] on span "Payments" at bounding box center [115, 816] width 108 height 18
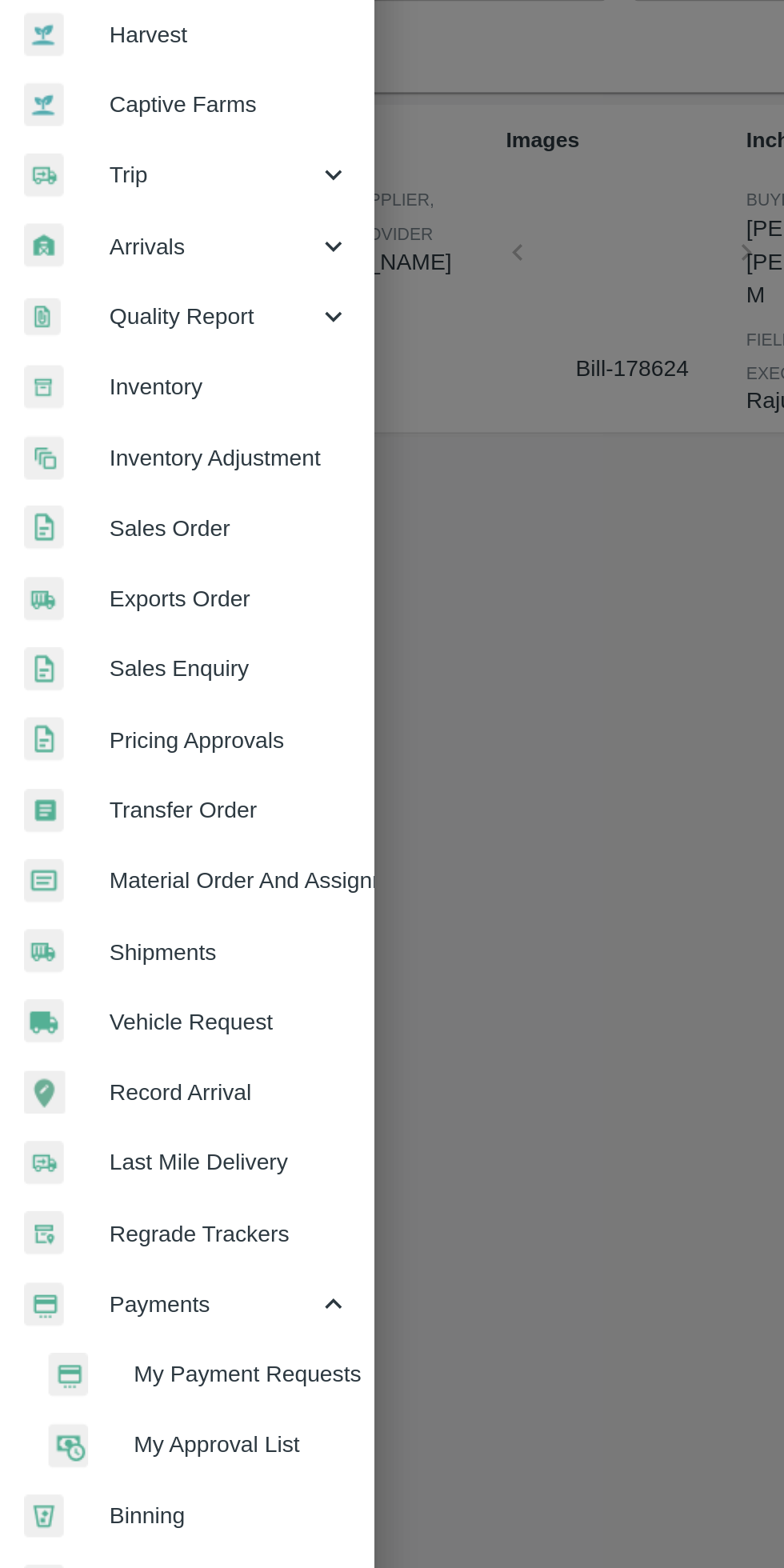
click at [141, 855] on span "My Payment Requests" at bounding box center [130, 853] width 113 height 18
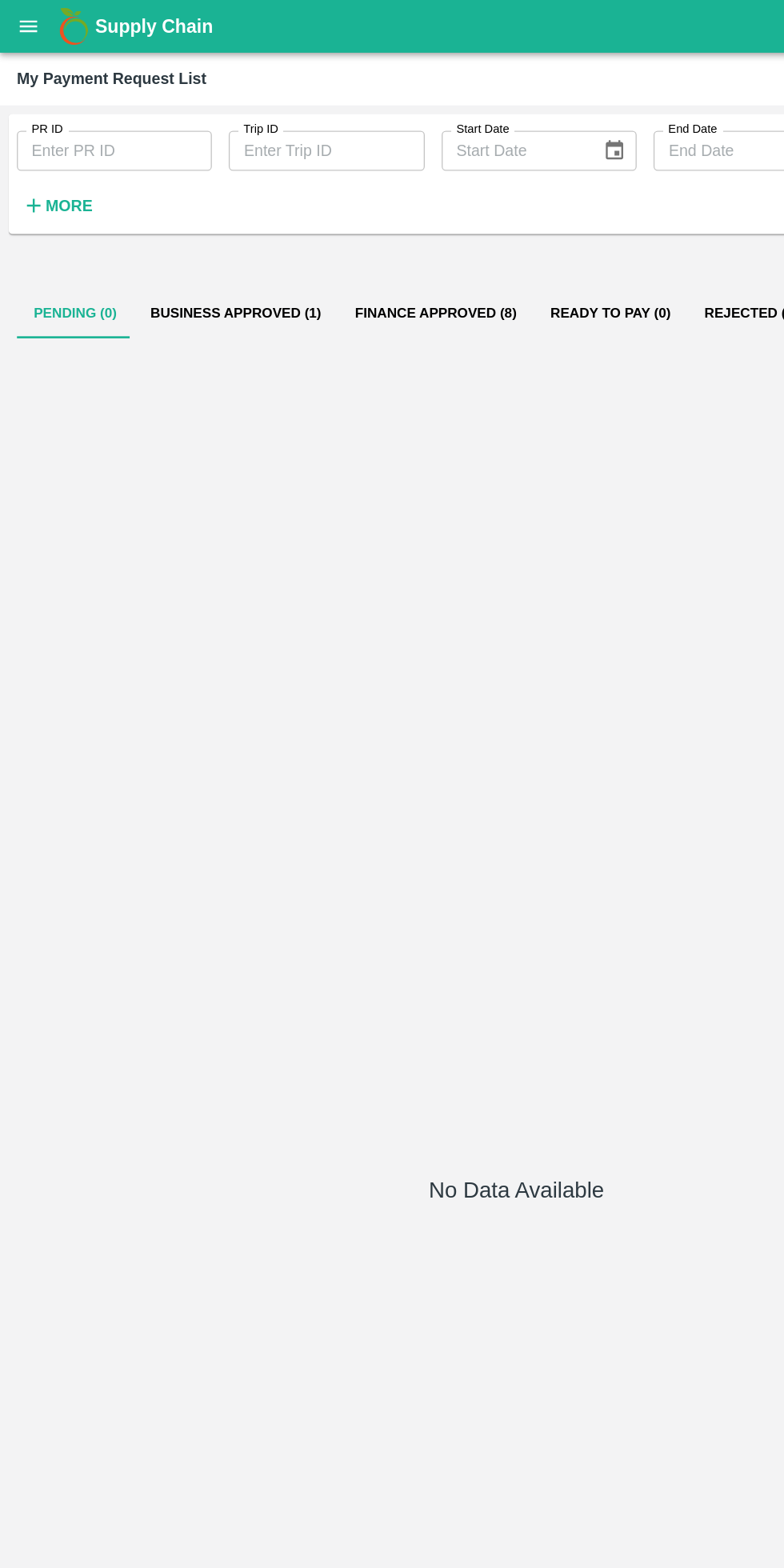
click at [538, 237] on button "Rejected (1)" at bounding box center [570, 237] width 97 height 38
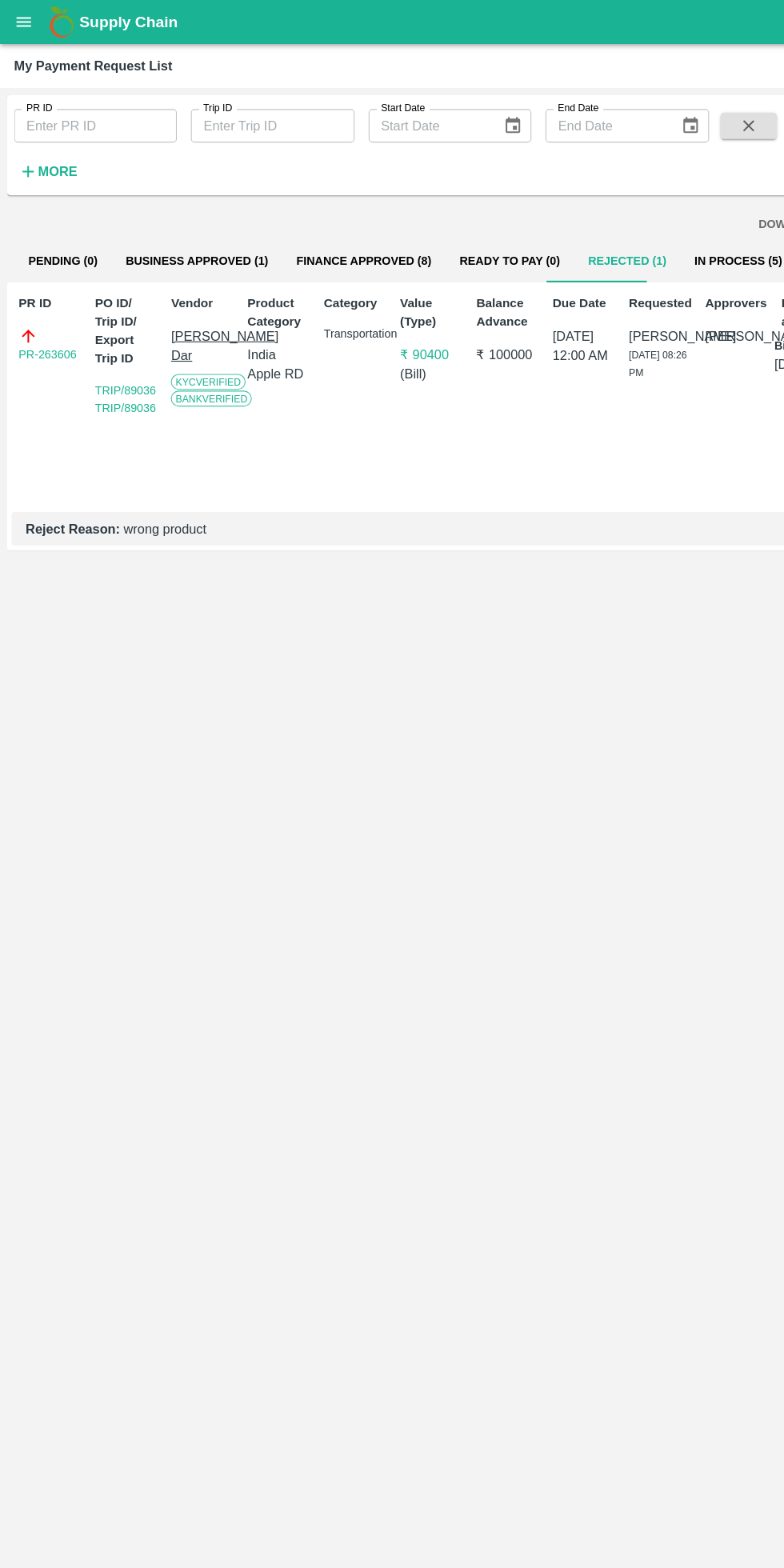
click at [51, 327] on link "PR-263606" at bounding box center [43, 323] width 53 height 16
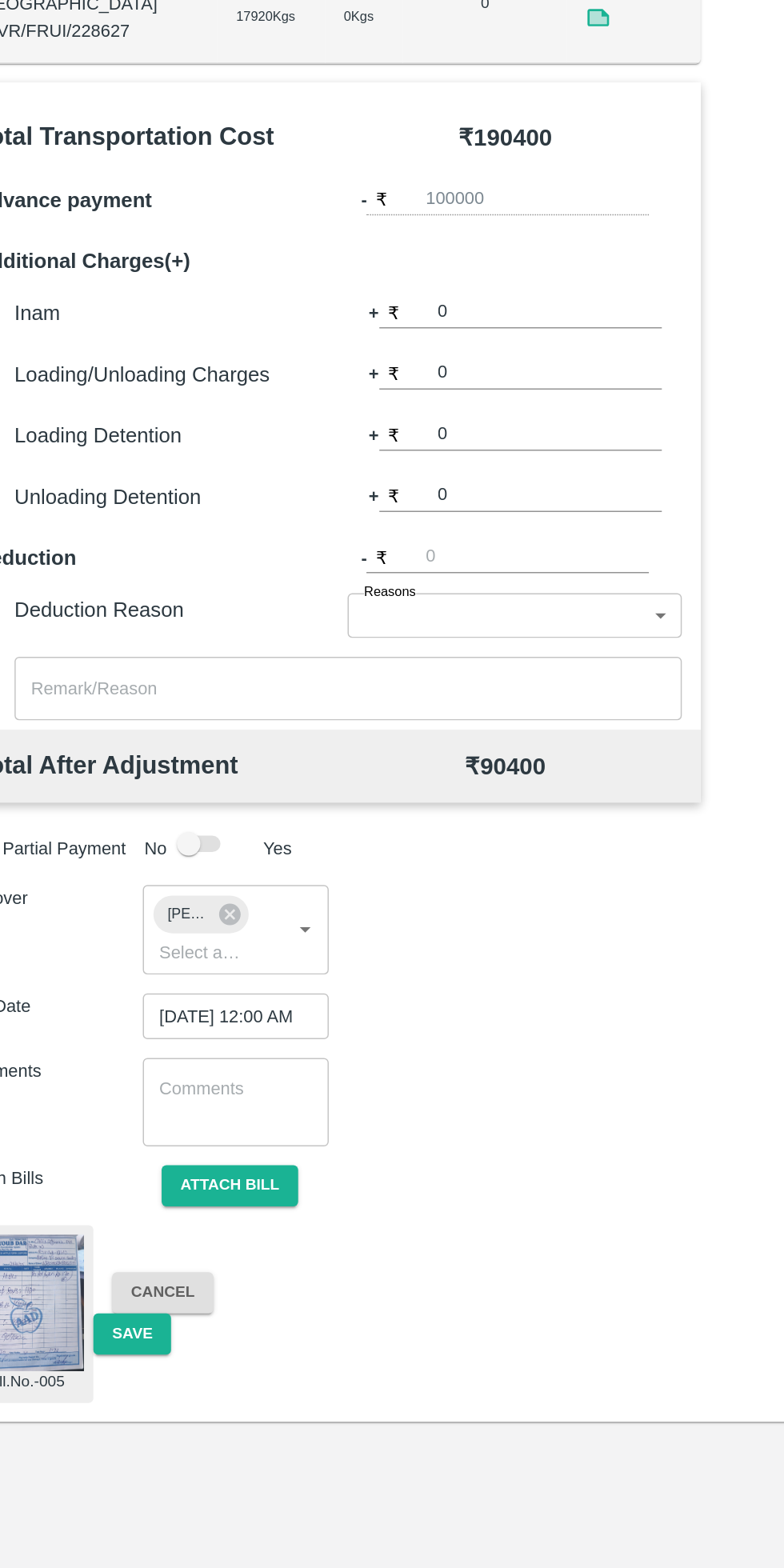
click at [133, 1349] on button "Save" at bounding box center [132, 1363] width 53 height 28
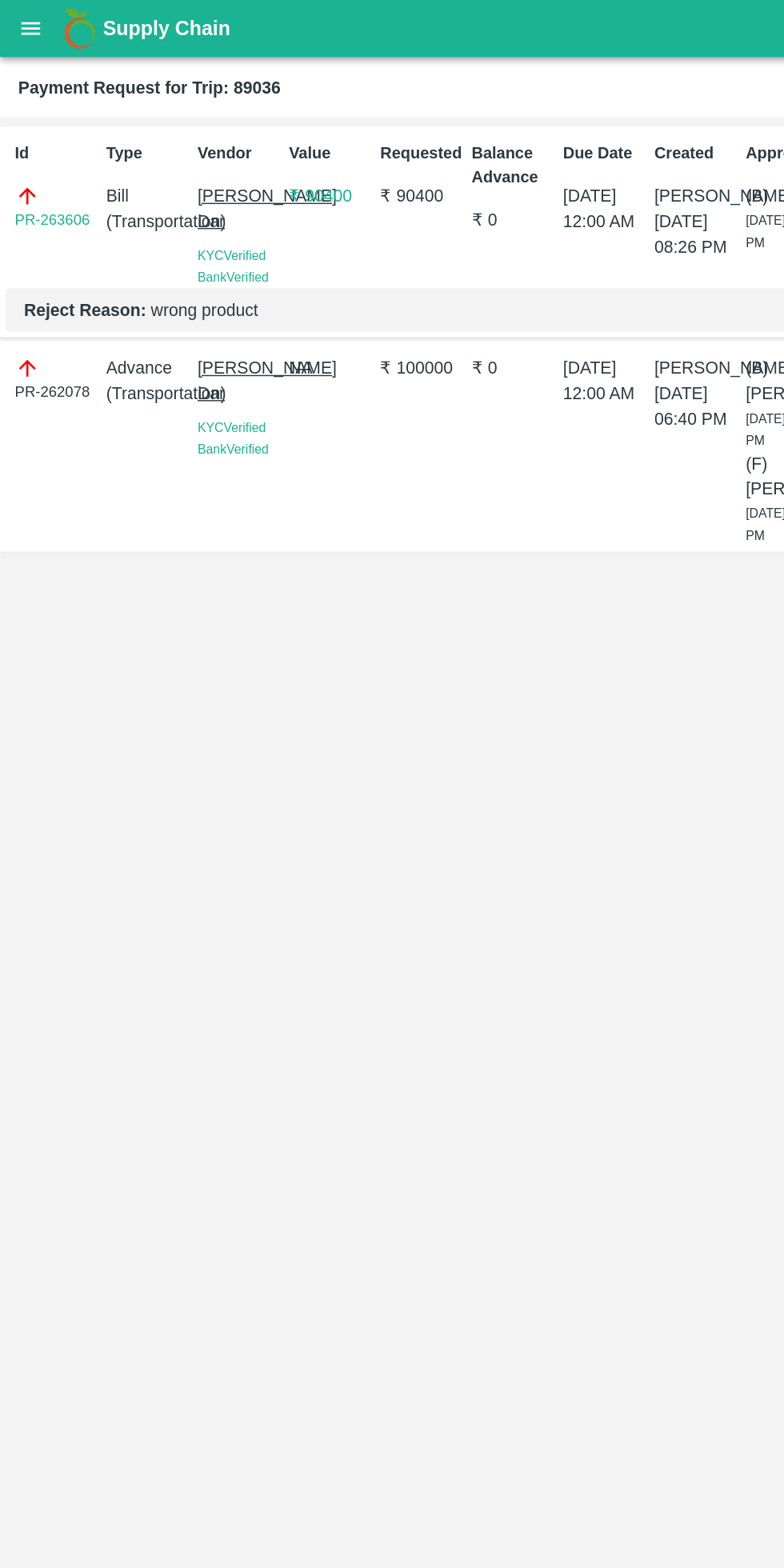
click at [22, 20] on icon "open drawer" at bounding box center [22, 20] width 14 height 9
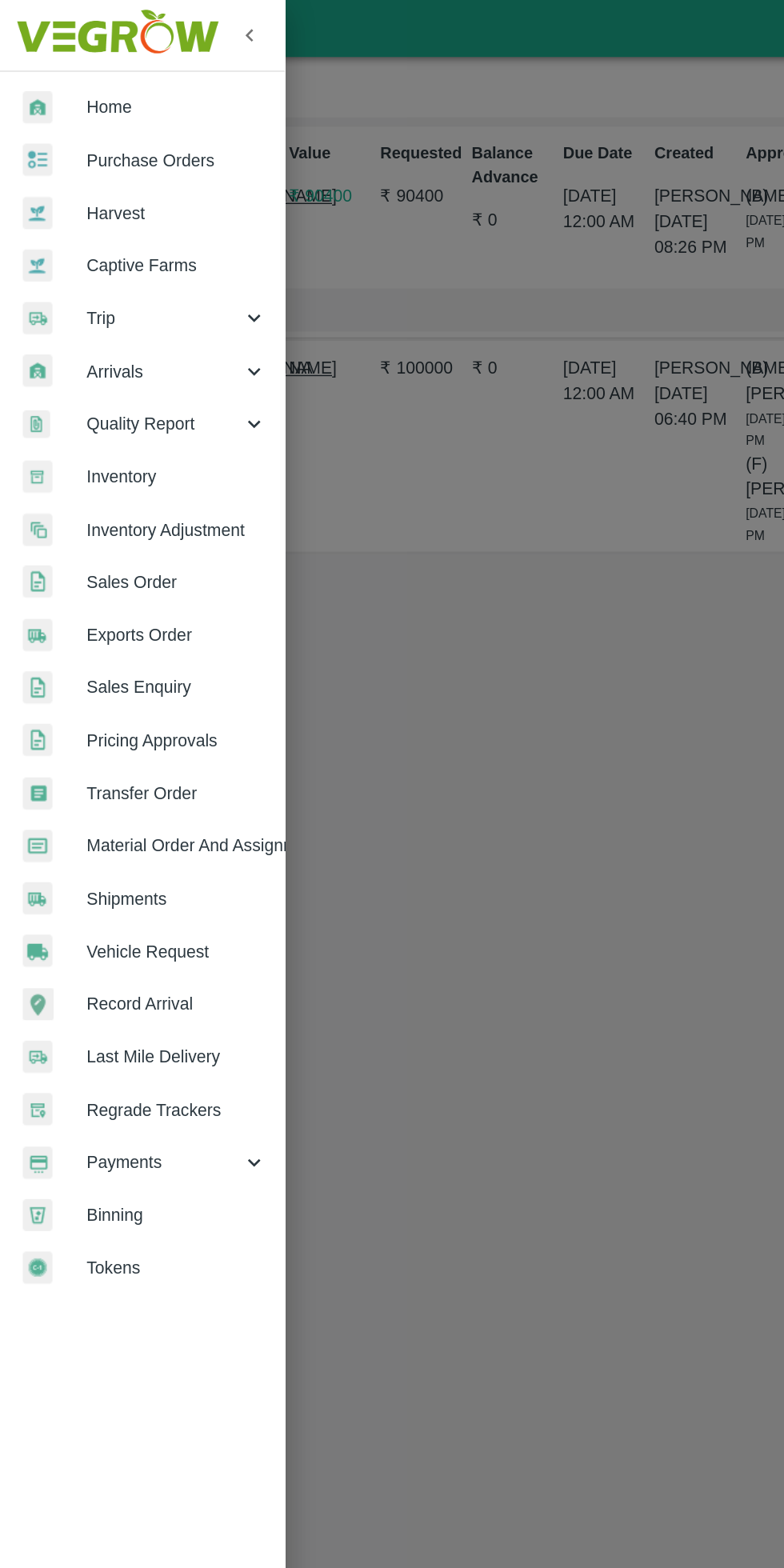
click at [131, 810] on span "Payments" at bounding box center [115, 816] width 108 height 18
click at [153, 856] on span "My Payment Requests" at bounding box center [130, 853] width 113 height 18
